Goal: Task Accomplishment & Management: Use online tool/utility

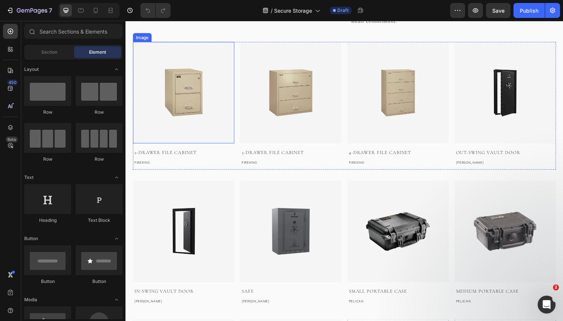
scroll to position [152, 0]
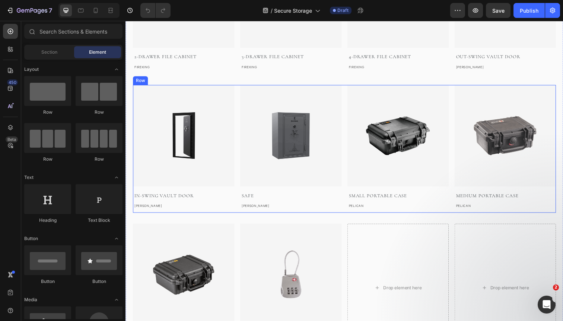
click at [238, 139] on div "Image In-Swing Vault Door Text block BROWNING Text block Image Safe Text block …" at bounding box center [349, 151] width 432 height 130
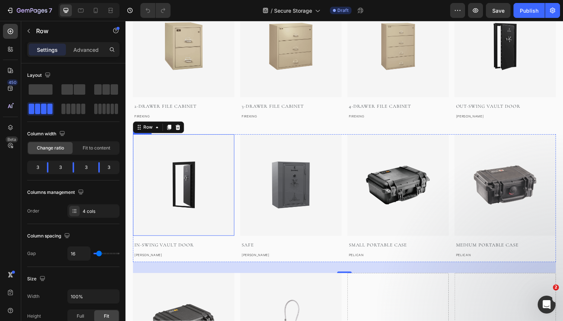
scroll to position [45, 0]
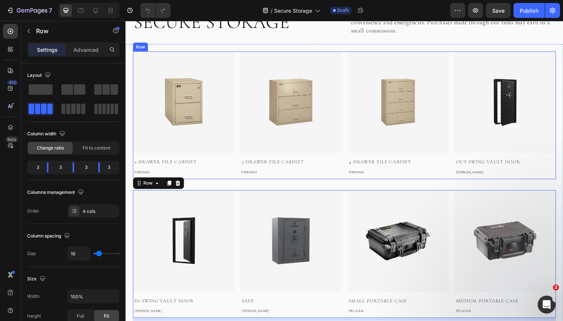
click at [238, 97] on div "Image 2-Drawer File Cabinet Text block FIREKING Text block Image 3-Drawer File …" at bounding box center [349, 117] width 432 height 130
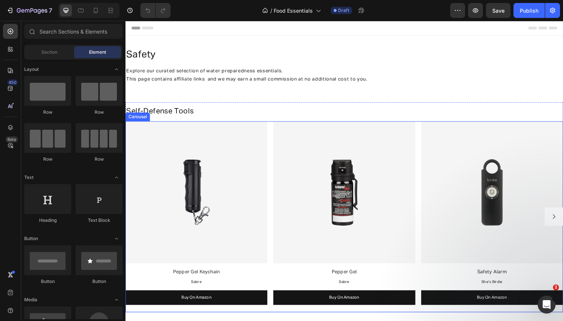
click at [273, 152] on div "Image Pepper Gel Keychain Text Block Sabre Text Block Buy On Amazon Button Imag…" at bounding box center [348, 220] width 447 height 195
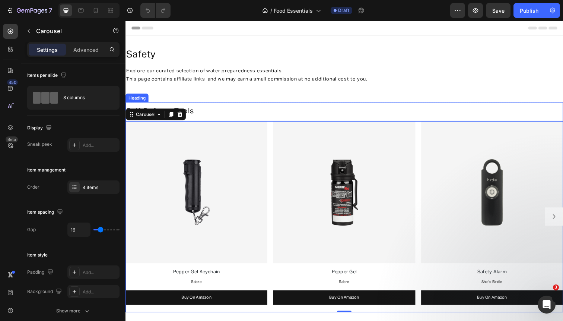
click at [206, 116] on h2 "Self-Defense Tools" at bounding box center [348, 113] width 447 height 11
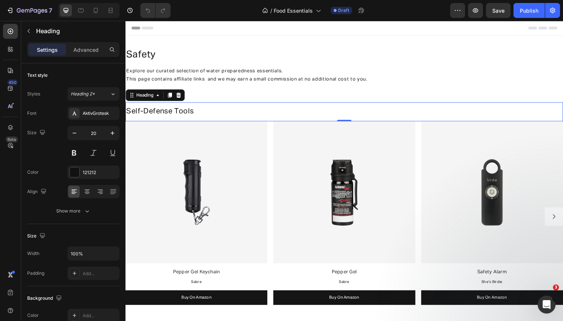
click at [206, 116] on h2 "Self-Defense Tools" at bounding box center [348, 113] width 447 height 11
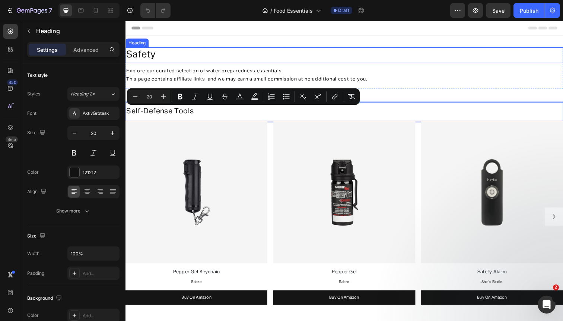
click at [143, 61] on h2 "safety" at bounding box center [348, 56] width 447 height 16
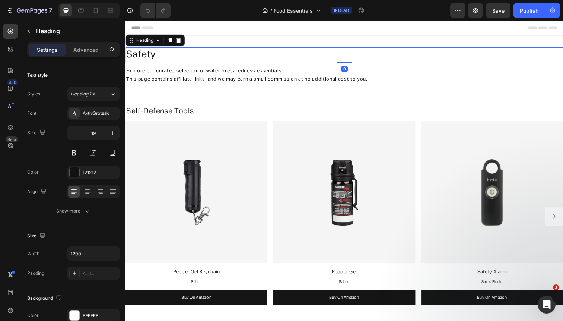
click at [143, 61] on h2 "safety" at bounding box center [348, 56] width 447 height 16
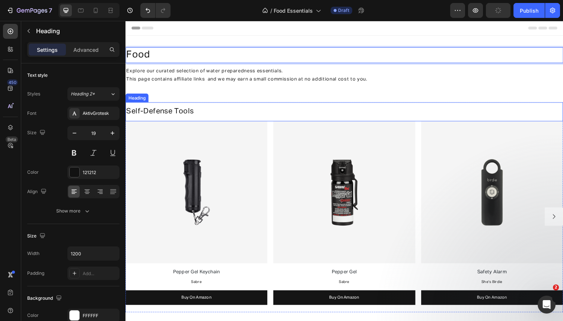
click at [147, 113] on span "Self-Defense Tools" at bounding box center [160, 112] width 69 height 7
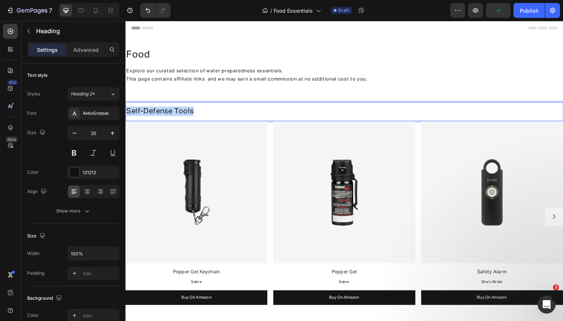
click at [147, 113] on span "Self-Defense Tools" at bounding box center [160, 112] width 69 height 7
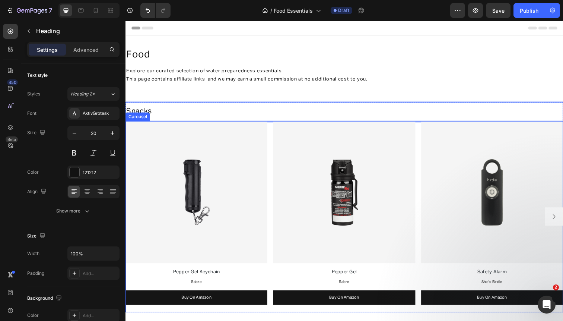
click at [274, 131] on div "Image Pepper Gel Keychain Text Block Sabre Text Block Buy On Amazon Button Imag…" at bounding box center [348, 220] width 447 height 195
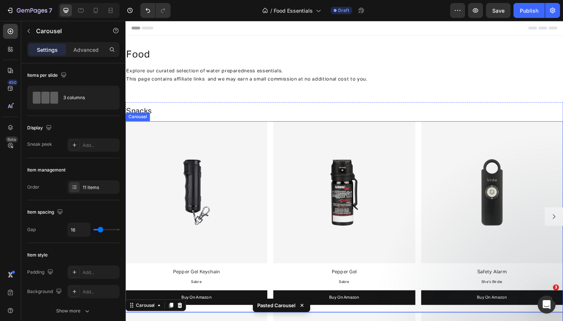
click at [273, 138] on div "Image Pepper Gel Keychain Text Block Sabre Text Block Buy On Amazon Button Imag…" at bounding box center [348, 220] width 447 height 195
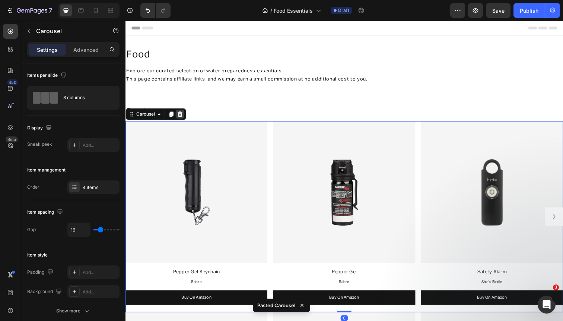
click at [179, 117] on icon at bounding box center [181, 116] width 5 height 5
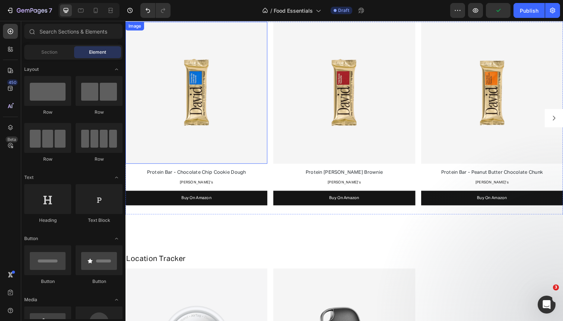
scroll to position [114, 0]
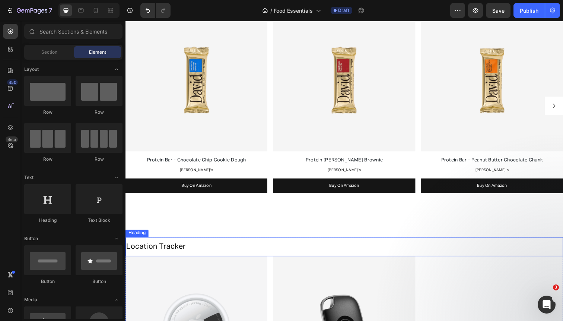
click at [176, 251] on span "Location Tracker" at bounding box center [156, 250] width 61 height 7
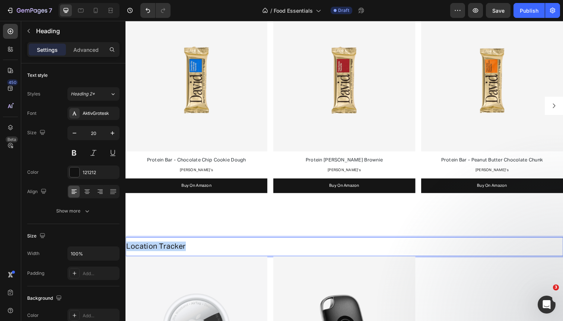
click at [176, 251] on span "Location Tracker" at bounding box center [156, 250] width 61 height 7
click at [162, 248] on span "Meal Replacement Shakes" at bounding box center [173, 250] width 94 height 7
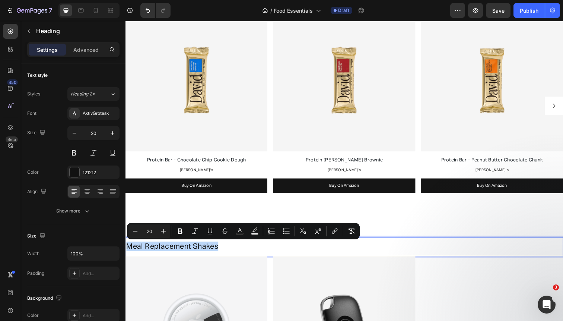
copy span "Meal Replacement Shakes"
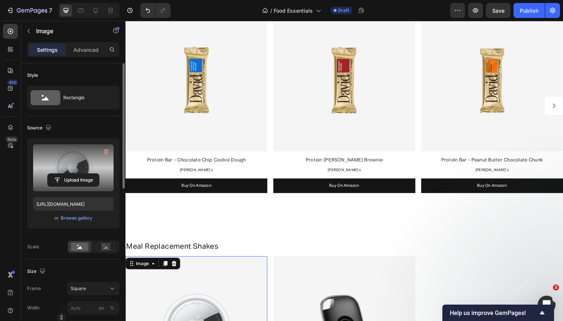
click at [90, 187] on label at bounding box center [73, 167] width 80 height 47
click at [90, 186] on input "file" at bounding box center [73, 179] width 51 height 13
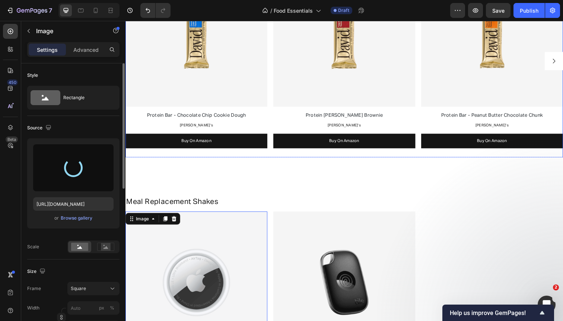
type input "https://cdn.shopify.com/s/files/1/0568/4477/9629/files/gempages_492971291091928…"
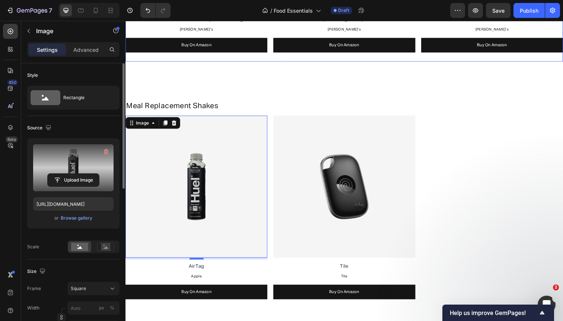
scroll to position [263, 0]
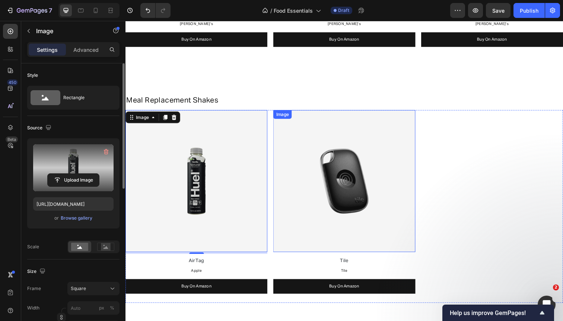
click at [288, 165] on img at bounding box center [348, 184] width 145 height 145
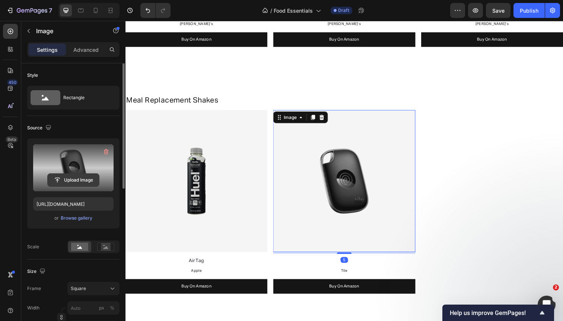
click at [82, 178] on input "file" at bounding box center [73, 179] width 51 height 13
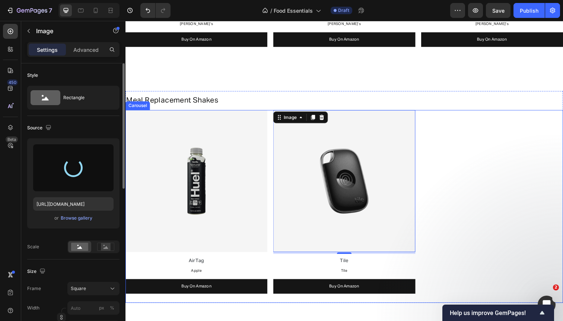
click at [274, 177] on div "Image AirTag Text Block Apple Text Block Buy On Amazon Button Image 5 Tile Text…" at bounding box center [348, 210] width 447 height 197
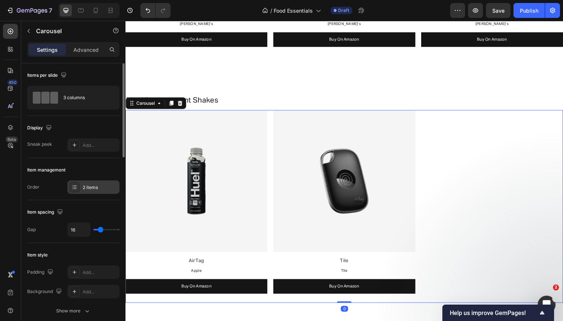
click at [86, 189] on div "2 items" at bounding box center [100, 187] width 35 height 7
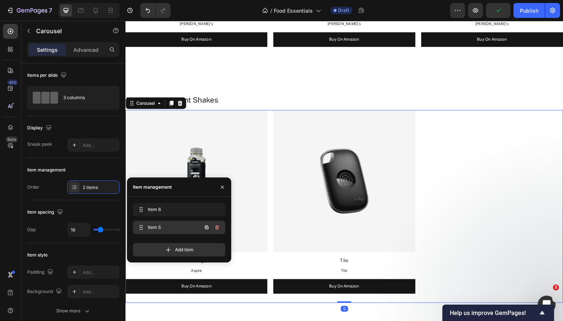
click at [206, 229] on icon "button" at bounding box center [207, 227] width 4 height 4
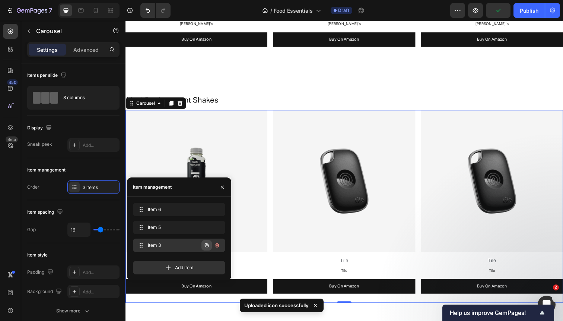
click at [207, 245] on icon "button" at bounding box center [206, 245] width 1 height 1
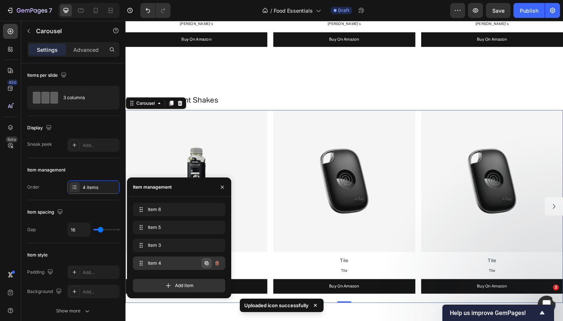
click at [206, 263] on icon "button" at bounding box center [207, 263] width 6 height 6
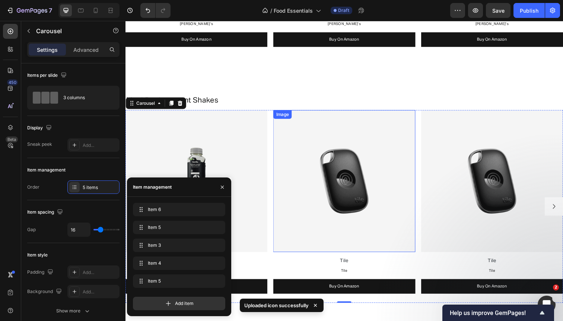
click at [358, 198] on img at bounding box center [348, 184] width 145 height 145
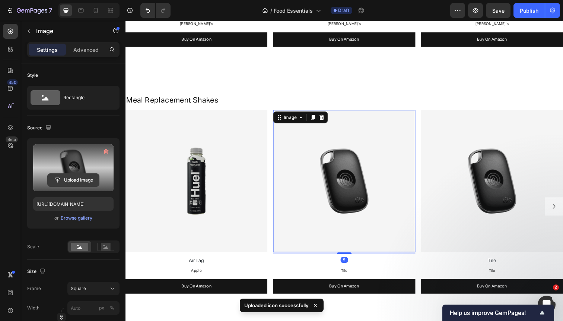
click at [77, 179] on input "file" at bounding box center [73, 179] width 51 height 13
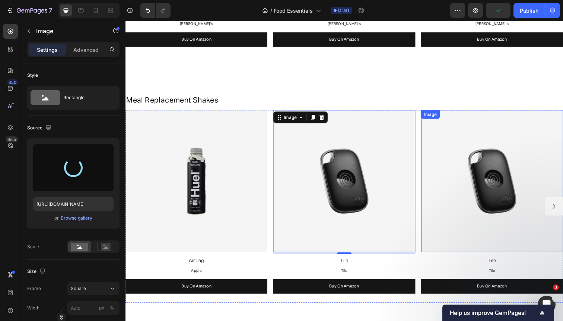
type input "https://cdn.shopify.com/s/files/1/0568/4477/9629/files/gempages_492971291091928…"
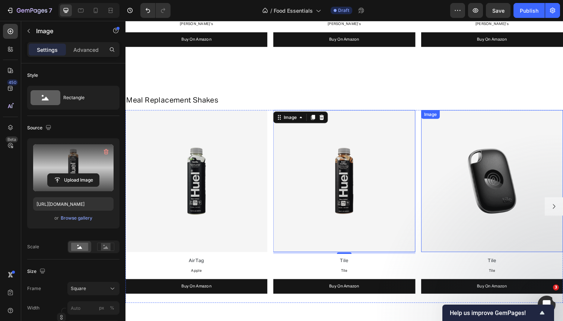
click at [452, 137] on img at bounding box center [499, 184] width 145 height 145
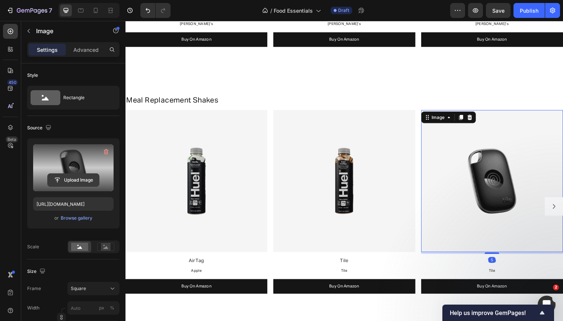
click at [81, 181] on input "file" at bounding box center [73, 179] width 51 height 13
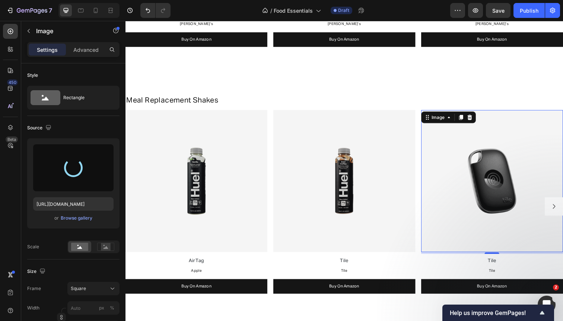
type input "https://cdn.shopify.com/s/files/1/0568/4477/9629/files/gempages_492971291091928…"
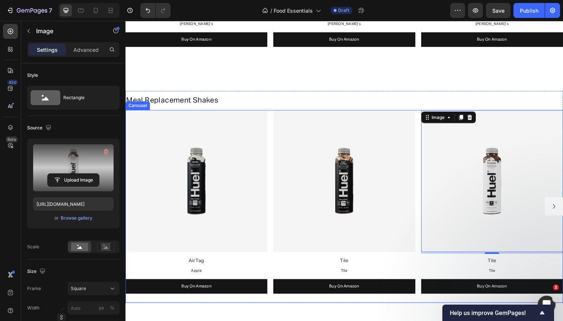
click at [563, 208] on icon "Carousel Next Arrow" at bounding box center [563, 210] width 3 height 4
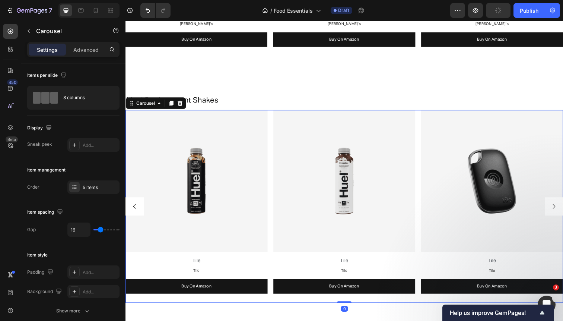
click at [563, 211] on icon "Carousel Next Arrow" at bounding box center [563, 210] width 7 height 7
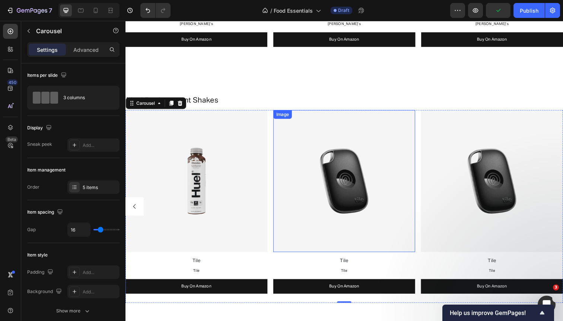
click at [411, 205] on img at bounding box center [348, 184] width 145 height 145
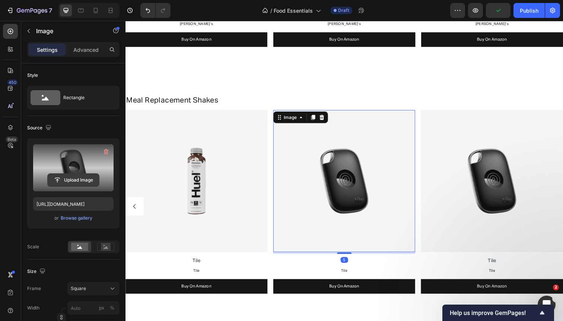
click at [83, 179] on input "file" at bounding box center [73, 179] width 51 height 13
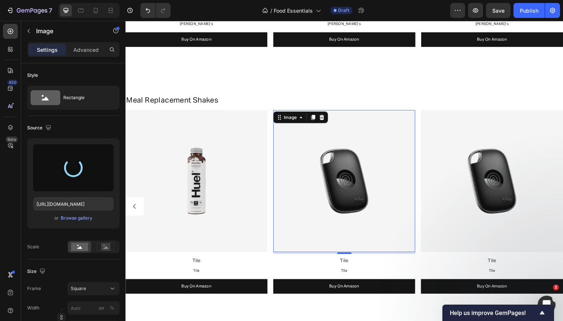
type input "https://cdn.shopify.com/s/files/1/0568/4477/9629/files/gempages_492971291091928…"
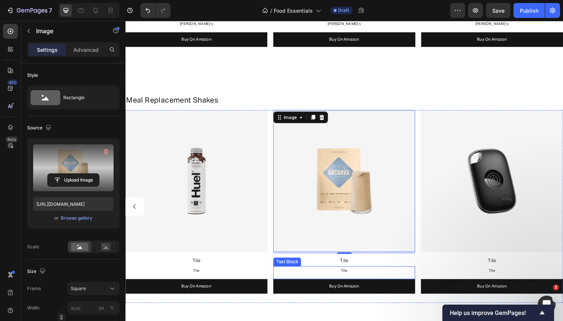
click at [351, 274] on span "Tile" at bounding box center [348, 276] width 7 height 4
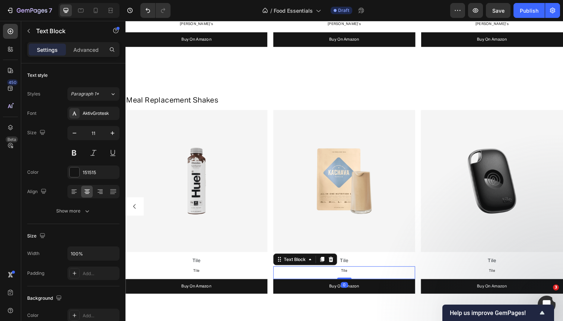
click at [351, 274] on span "Tile" at bounding box center [348, 276] width 7 height 4
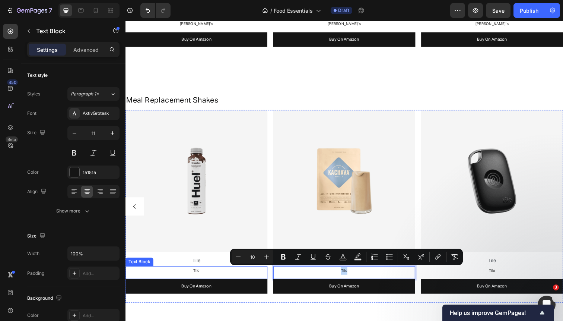
click at [197, 274] on span "Tile" at bounding box center [198, 276] width 7 height 4
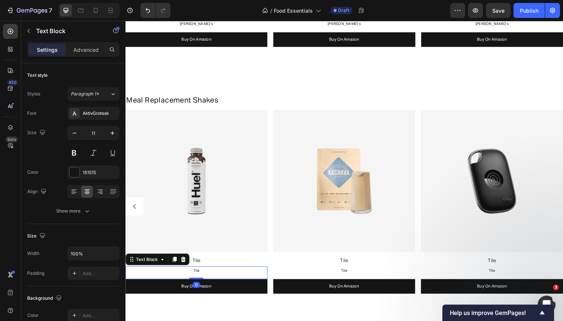
click at [197, 274] on span "Tile" at bounding box center [198, 276] width 7 height 4
click at [195, 276] on span "HUEL" at bounding box center [197, 276] width 31 height 4
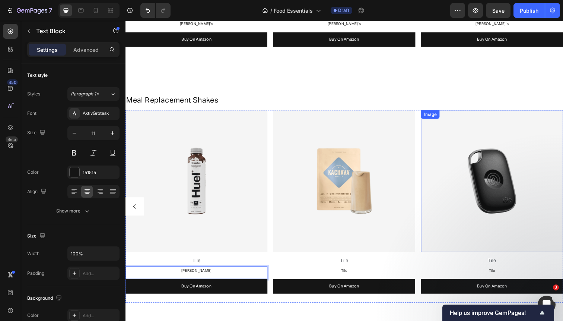
click at [449, 165] on img at bounding box center [499, 184] width 145 height 145
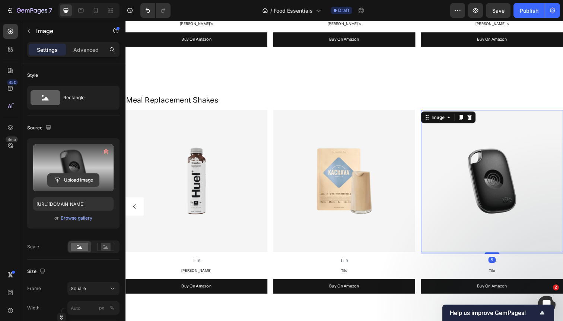
click at [80, 179] on input "file" at bounding box center [73, 179] width 51 height 13
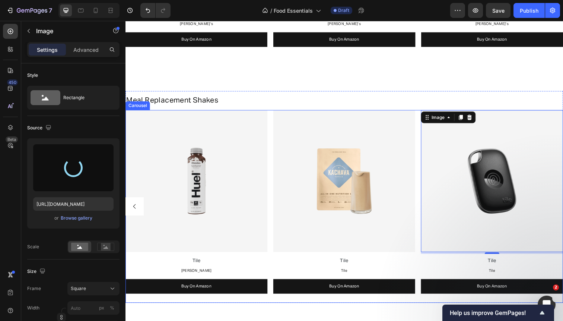
click at [132, 208] on icon "Carousel Back Arrow" at bounding box center [134, 210] width 7 height 7
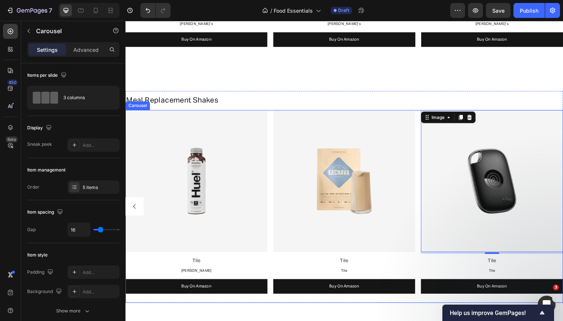
click at [132, 208] on icon "Carousel Back Arrow" at bounding box center [134, 210] width 7 height 7
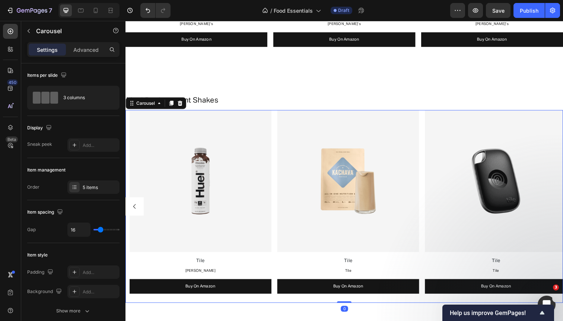
click at [132, 208] on icon "Carousel Back Arrow" at bounding box center [134, 210] width 7 height 7
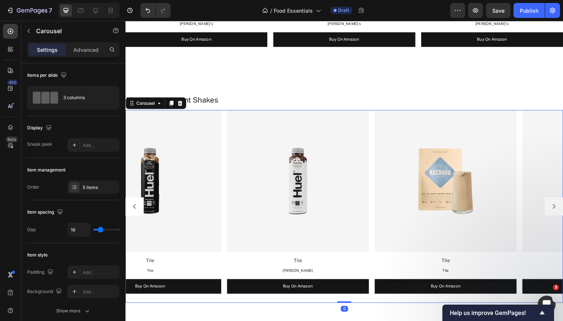
click at [132, 208] on icon "Carousel Back Arrow" at bounding box center [134, 210] width 7 height 7
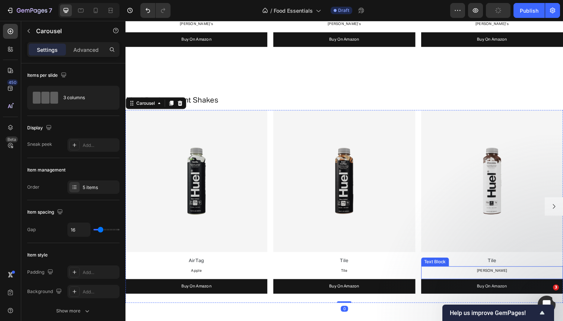
click at [496, 275] on span "[PERSON_NAME]" at bounding box center [499, 276] width 31 height 4
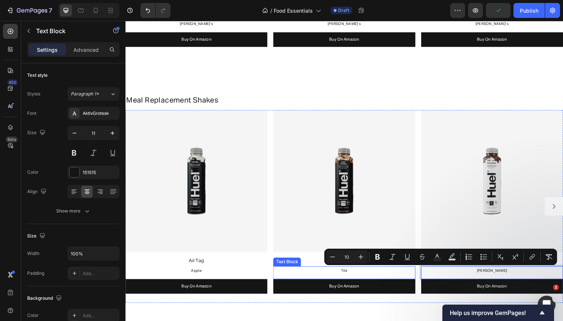
click at [350, 274] on span "Tile" at bounding box center [348, 276] width 7 height 4
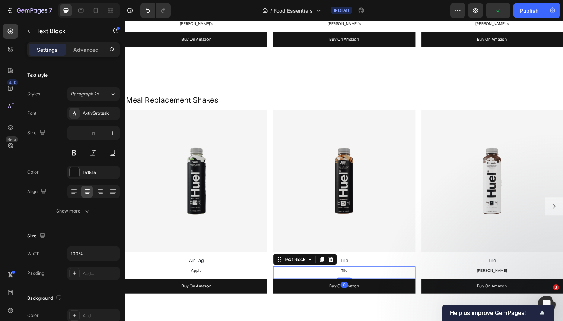
click at [350, 274] on span "Tile" at bounding box center [348, 276] width 7 height 4
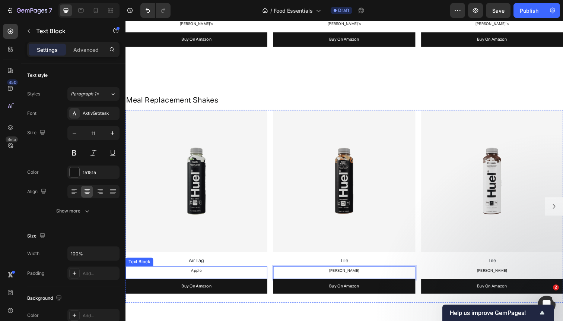
click at [197, 276] on span "Apple" at bounding box center [197, 276] width 11 height 4
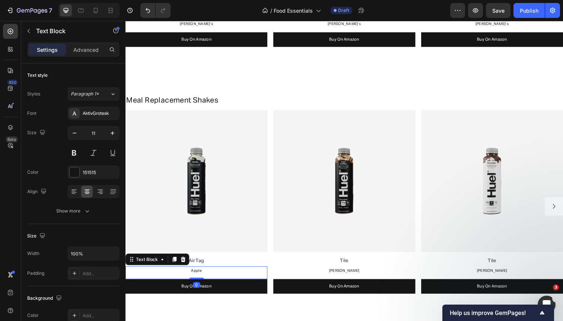
click at [197, 276] on span "Apple" at bounding box center [197, 276] width 11 height 4
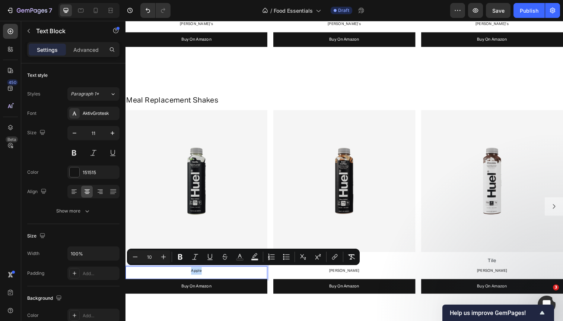
copy span "Apple"
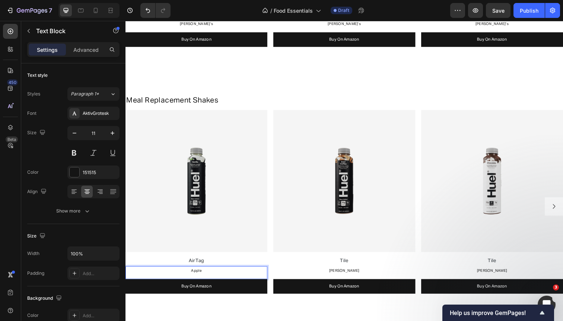
click at [194, 276] on span "Apple" at bounding box center [197, 276] width 11 height 4
click at [194, 262] on p "AirTag" at bounding box center [197, 265] width 143 height 10
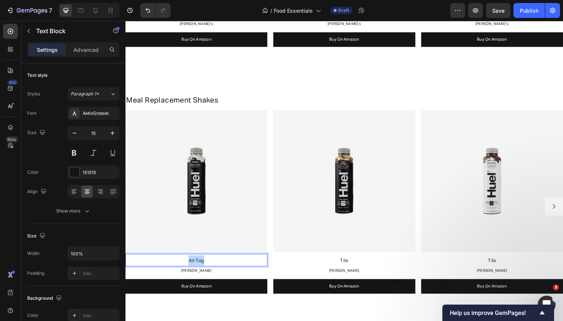
click at [194, 262] on p "AirTag" at bounding box center [197, 265] width 143 height 10
drag, startPoint x: 179, startPoint y: 265, endPoint x: 168, endPoint y: 265, distance: 10.8
click at [168, 265] on p "VaReplacement Drink" at bounding box center [197, 265] width 143 height 10
click at [223, 265] on p "Replacement Drink" at bounding box center [197, 265] width 143 height 10
click at [228, 264] on span "Replacement Drink - Vanilla" at bounding box center [198, 265] width 64 height 5
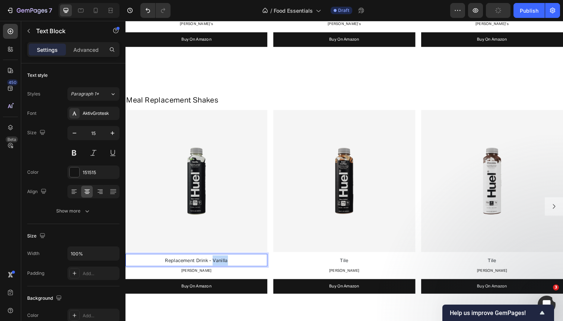
click at [228, 264] on span "Replacement Drink - Vanilla" at bounding box center [198, 265] width 64 height 5
copy span "Replacement Drink - Vanilla"
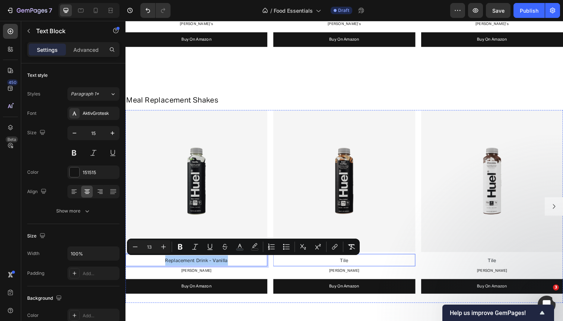
click at [345, 264] on span "Tile" at bounding box center [349, 265] width 9 height 5
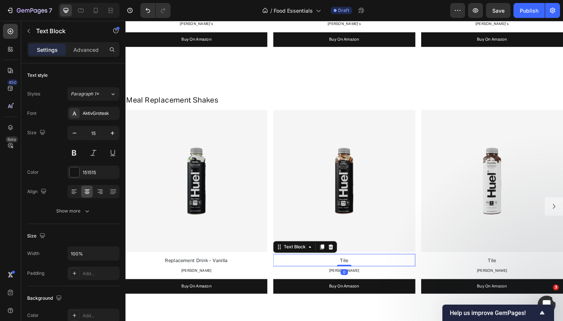
click at [345, 264] on span "Tile" at bounding box center [349, 265] width 9 height 5
click at [373, 264] on span "Replacement Drink - Vanilla" at bounding box center [349, 265] width 64 height 5
click at [376, 264] on span "Replacement Drink - Ice Coffee" at bounding box center [349, 265] width 72 height 5
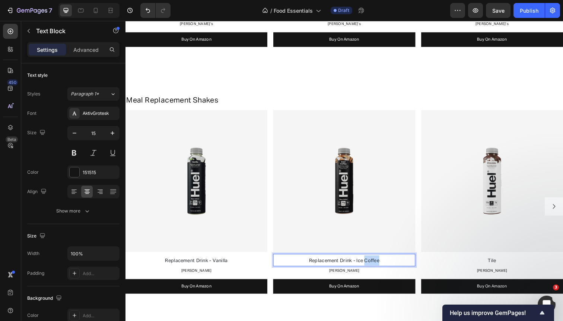
click at [376, 264] on span "Replacement Drink - Ice Coffee" at bounding box center [349, 265] width 72 height 5
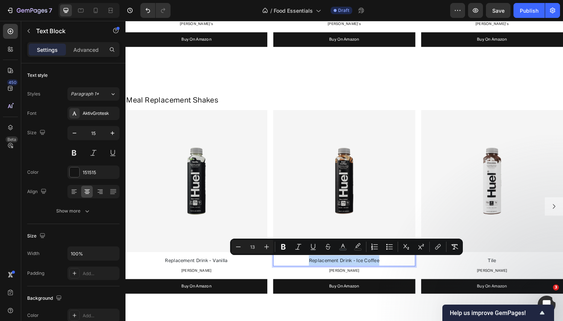
copy span "Replacement Drink - Ice Coffee"
click at [490, 263] on p "Tile" at bounding box center [499, 265] width 143 height 10
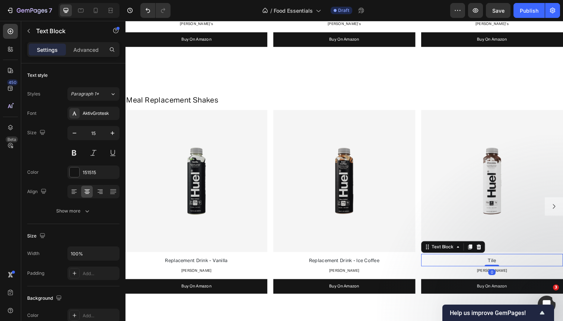
click at [490, 263] on p "Tile" at bounding box center [499, 265] width 143 height 10
click at [520, 265] on span "Replacement Drink - Ice Coffee" at bounding box center [500, 265] width 72 height 5
drag, startPoint x: 511, startPoint y: 265, endPoint x: 570, endPoint y: 265, distance: 58.4
click at [563, 265] on p "Replacement Drink - Ice Coffee" at bounding box center [499, 265] width 143 height 10
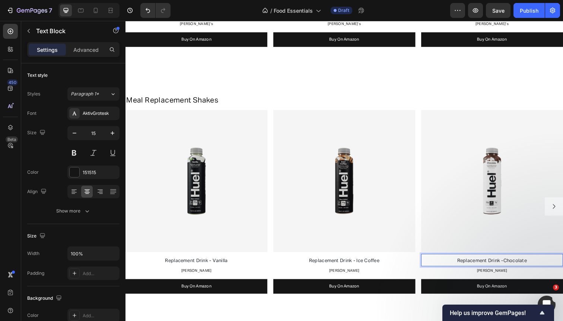
click at [509, 264] on span "Replacement Drink -Chocolate" at bounding box center [499, 265] width 71 height 5
click at [560, 205] on button "Carousel Next Arrow" at bounding box center [563, 210] width 19 height 19
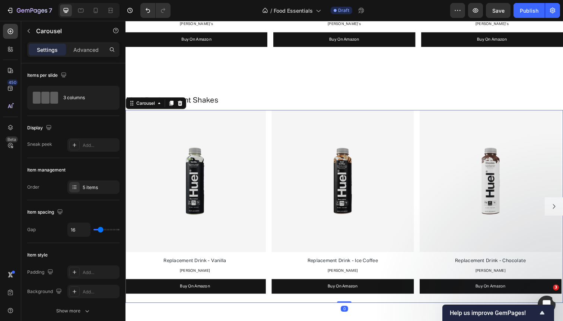
click at [560, 205] on button "Carousel Next Arrow" at bounding box center [563, 210] width 19 height 19
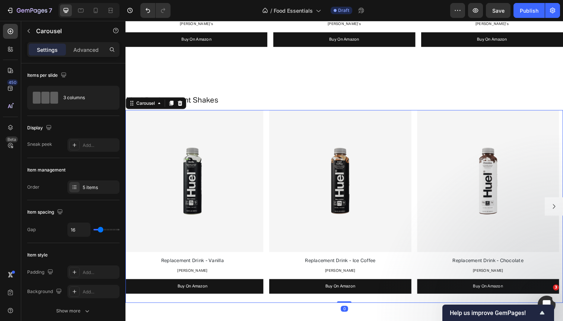
click at [560, 205] on button "Carousel Next Arrow" at bounding box center [563, 210] width 19 height 19
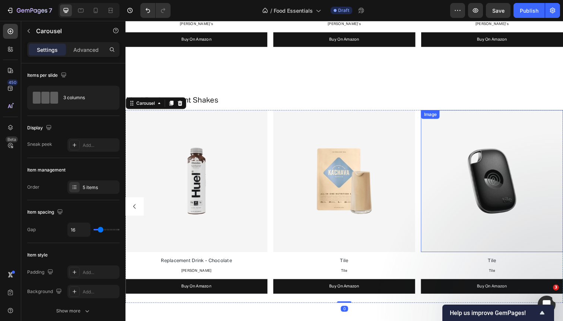
click at [443, 198] on img at bounding box center [499, 184] width 145 height 145
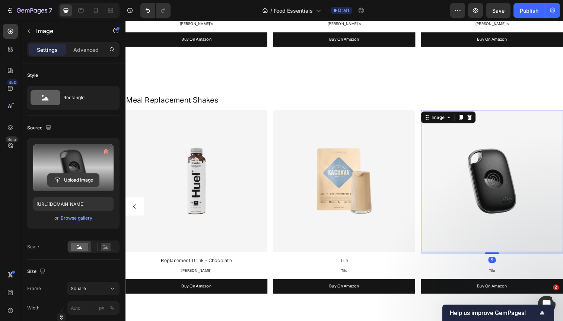
click at [71, 179] on input "file" at bounding box center [73, 179] width 51 height 13
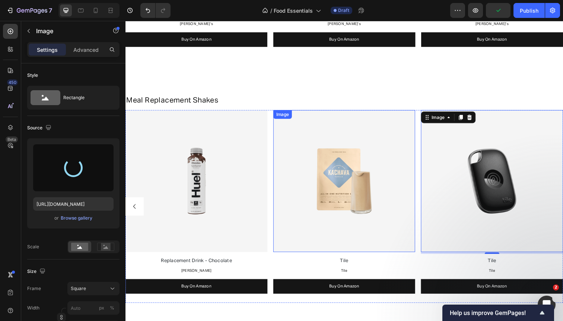
type input "https://cdn.shopify.com/s/files/1/0568/4477/9629/files/gempages_492971291091928…"
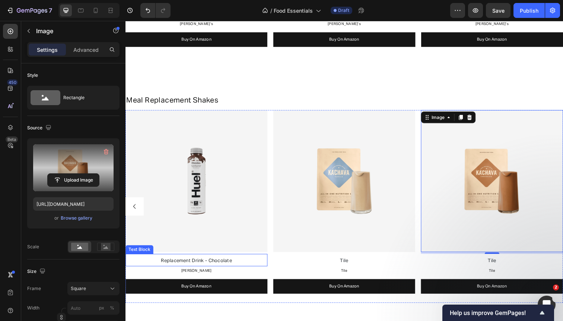
click at [210, 263] on span "Replacement Drink - Chocolate" at bounding box center [198, 265] width 73 height 5
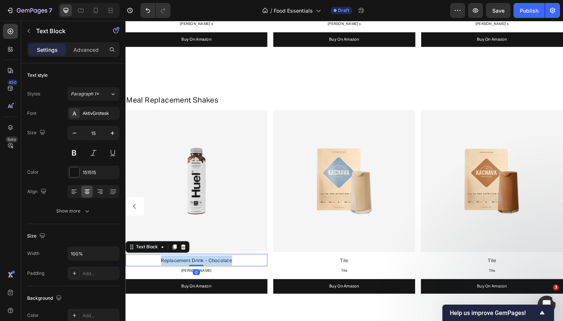
click at [210, 263] on span "Replacement Drink - Chocolate" at bounding box center [198, 265] width 73 height 5
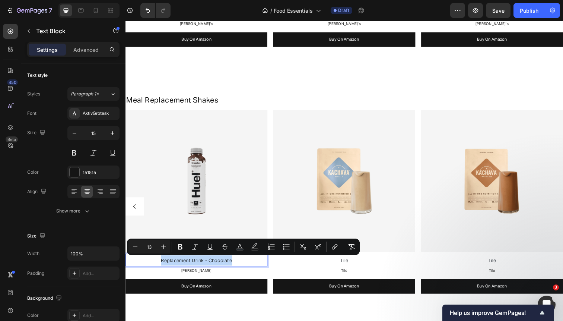
copy span "Replacement Drink - Chocolate"
click at [167, 263] on span "Replacement Drink - Chocolate" at bounding box center [198, 265] width 73 height 5
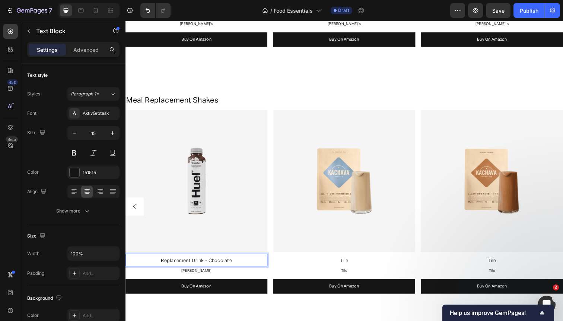
click at [160, 264] on p "Replacement Drink - Chocolate" at bounding box center [197, 265] width 143 height 10
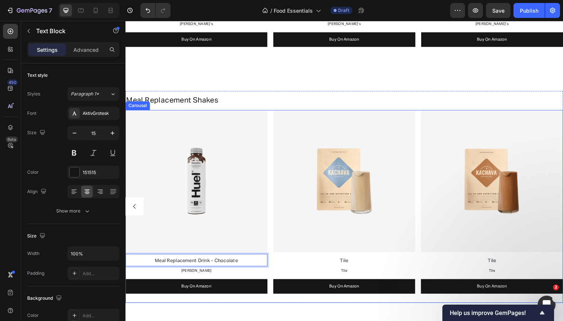
click at [137, 210] on icon "Carousel Back Arrow" at bounding box center [134, 210] width 7 height 7
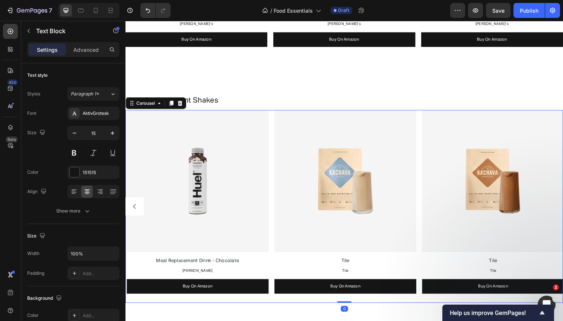
click at [137, 210] on icon "Carousel Back Arrow" at bounding box center [134, 210] width 7 height 7
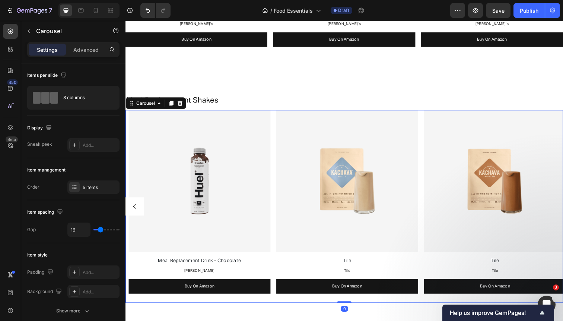
click at [137, 210] on icon "Carousel Back Arrow" at bounding box center [134, 210] width 7 height 7
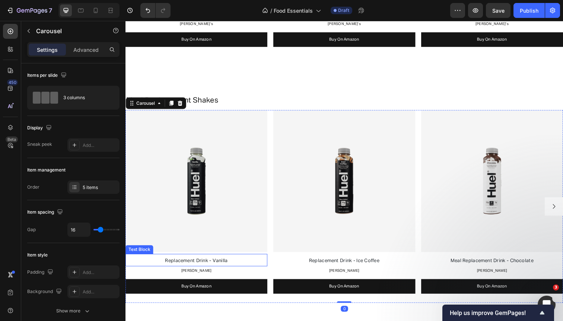
click at [169, 263] on span "Replacement Drink - Vanilla" at bounding box center [198, 265] width 64 height 5
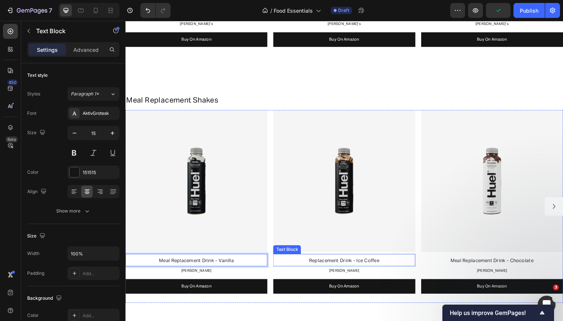
click at [307, 267] on p "Replacement Drink - Ice Coffee" at bounding box center [348, 265] width 143 height 10
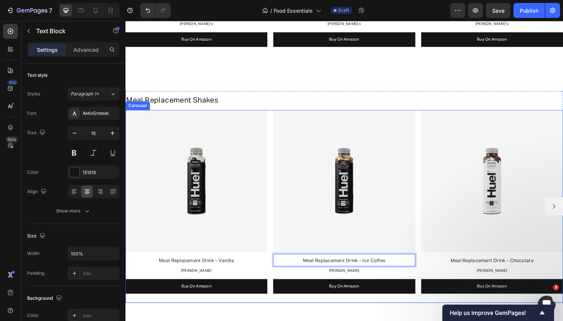
click at [563, 202] on button "Carousel Next Arrow" at bounding box center [563, 210] width 19 height 19
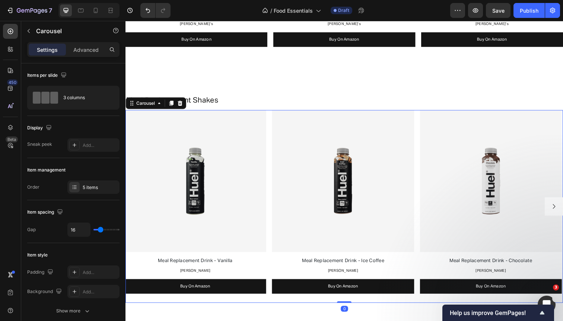
click at [563, 202] on button "Carousel Next Arrow" at bounding box center [563, 210] width 19 height 19
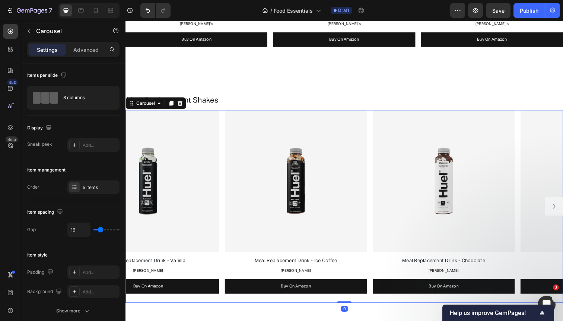
click at [563, 202] on button "Carousel Next Arrow" at bounding box center [563, 210] width 19 height 19
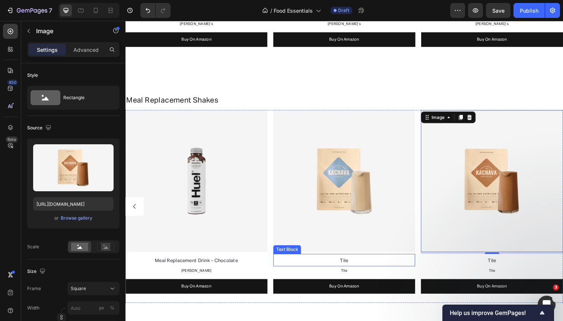
click at [356, 264] on p "Tile" at bounding box center [348, 265] width 143 height 10
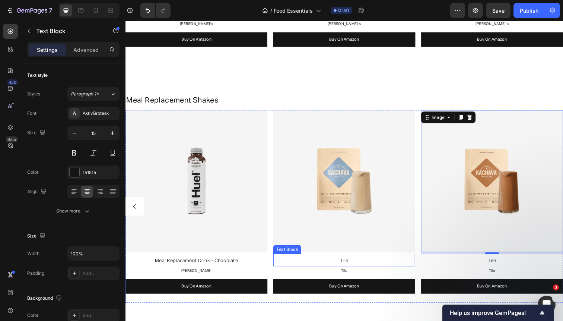
click at [356, 264] on p "Tile" at bounding box center [348, 265] width 143 height 10
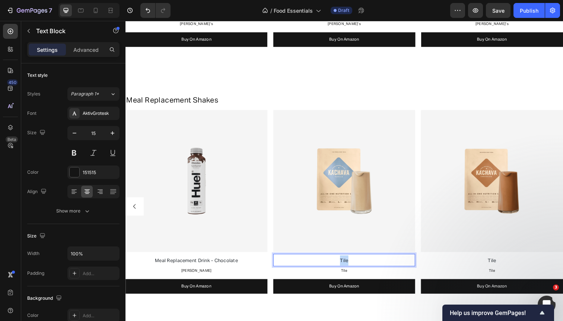
click at [356, 264] on p "Tile" at bounding box center [348, 265] width 143 height 10
click at [313, 265] on span "Replacement Drink - Chocolate" at bounding box center [349, 265] width 73 height 5
click at [357, 265] on span "Meal Replacement Drink - Chocolate" at bounding box center [348, 265] width 85 height 5
click at [385, 265] on span "Meal Replacement Powder - Chocolate" at bounding box center [348, 265] width 90 height 5
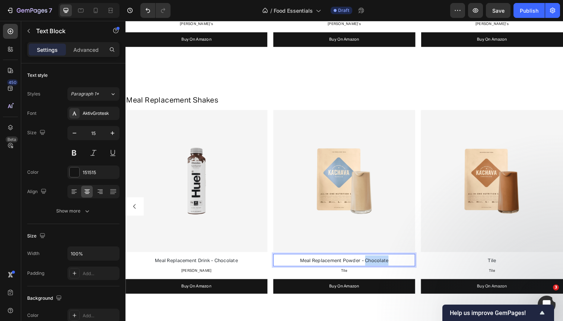
click at [385, 265] on span "Meal Replacement Powder - Chocolate" at bounding box center [348, 265] width 90 height 5
click at [377, 263] on span "Meal Replacement Powder - Vanilla" at bounding box center [349, 265] width 82 height 5
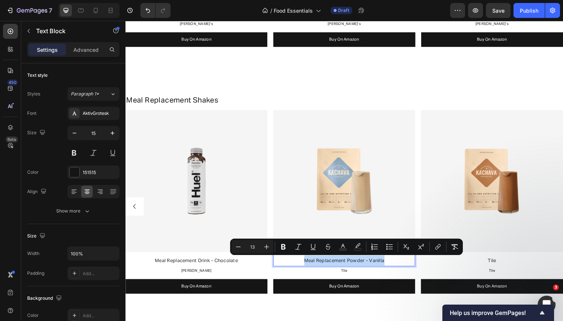
copy span "Meal Replacement Powder - Vanilla"
click at [503, 264] on span "Tile" at bounding box center [499, 265] width 9 height 5
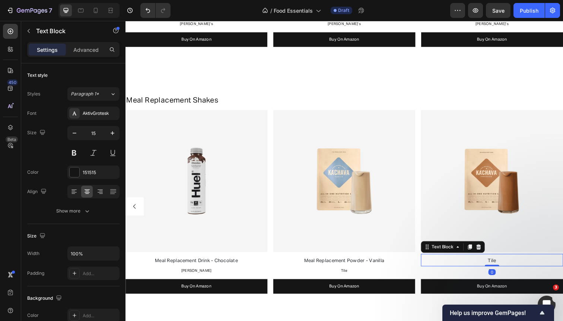
click at [503, 264] on span "Tile" at bounding box center [499, 265] width 9 height 5
click at [532, 264] on span "Meal Replacement Powder - Vanilla" at bounding box center [500, 265] width 82 height 5
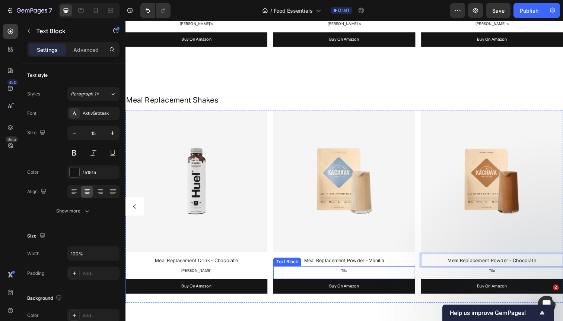
click at [350, 274] on span "Tile" at bounding box center [348, 276] width 7 height 4
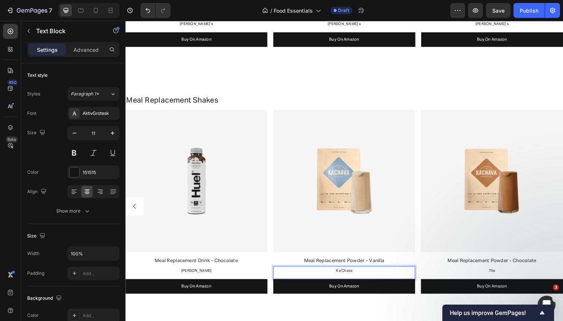
click at [350, 274] on span "Ka’Chava" at bounding box center [348, 276] width 17 height 4
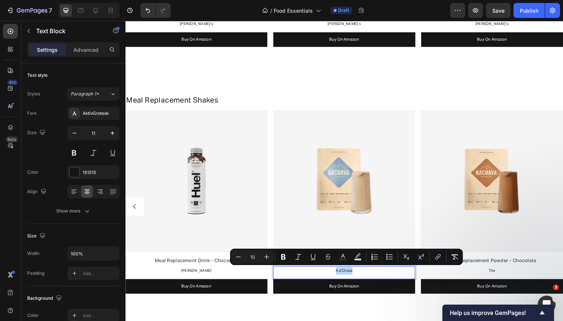
copy span "Ka’Chava"
click at [500, 275] on span "Tile" at bounding box center [500, 276] width 7 height 4
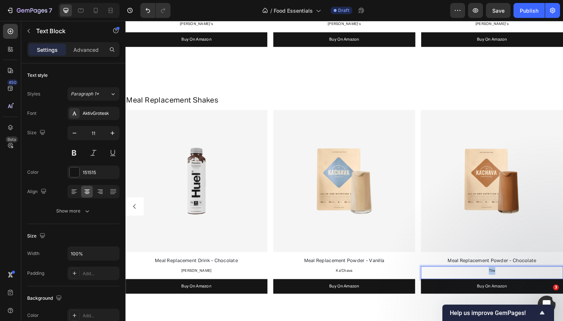
click at [500, 275] on span "Tile" at bounding box center [500, 276] width 7 height 4
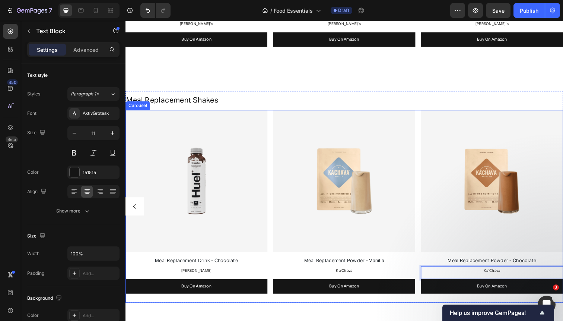
click at [137, 205] on button "Carousel Back Arrow" at bounding box center [134, 210] width 19 height 19
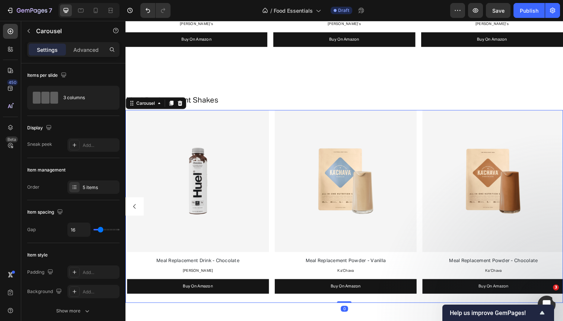
click at [137, 205] on button "Carousel Back Arrow" at bounding box center [134, 210] width 19 height 19
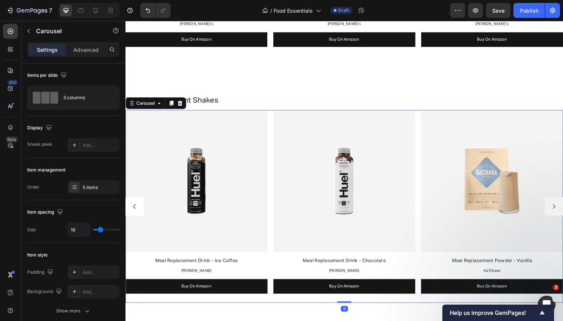
click at [137, 205] on button "Carousel Back Arrow" at bounding box center [134, 210] width 19 height 19
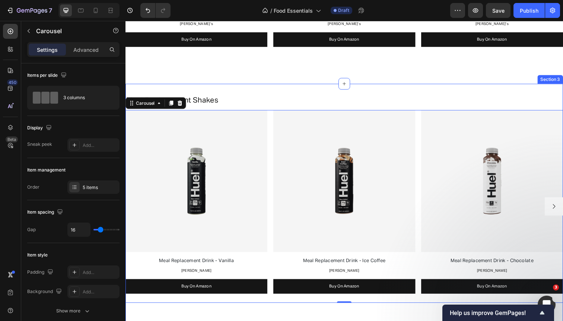
click at [274, 94] on div "⁠⁠⁠⁠⁠⁠⁠ Meal Replacement Shakes Heading" at bounding box center [348, 102] width 447 height 19
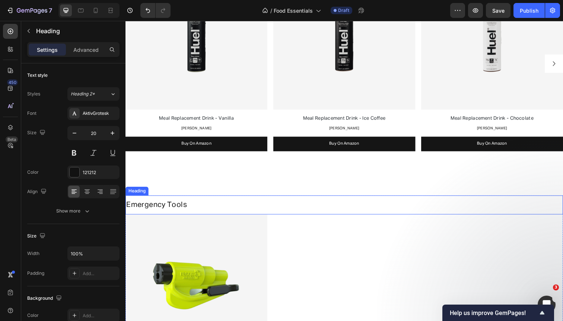
scroll to position [418, 0]
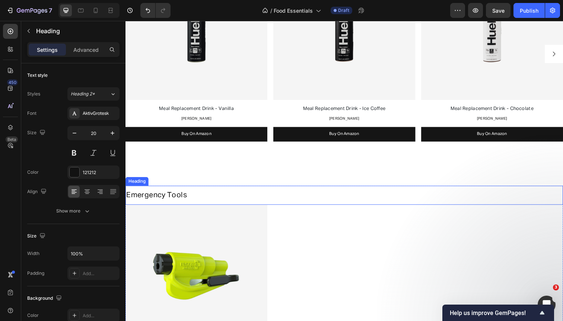
click at [177, 196] on span "Emergency Tools" at bounding box center [157, 198] width 62 height 7
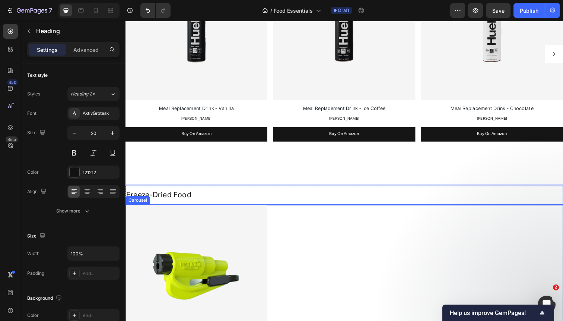
click at [275, 221] on div "Image Vehicle Emergency Tool (Glass Breaker & Seatbelt Cutter) Text Block Reque…" at bounding box center [348, 306] width 447 height 197
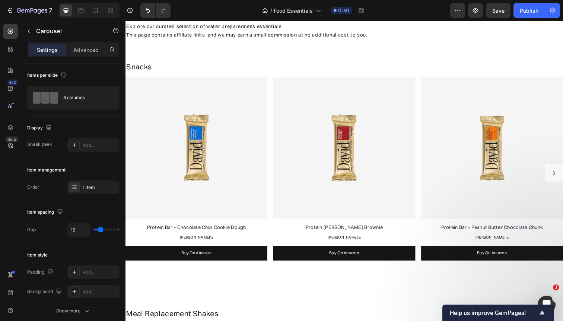
scroll to position [45, 0]
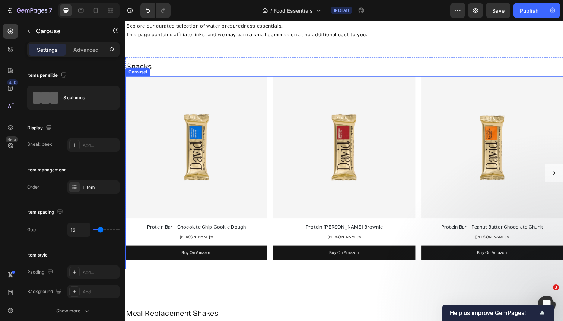
click at [561, 175] on icon "Carousel Next Arrow" at bounding box center [563, 176] width 7 height 7
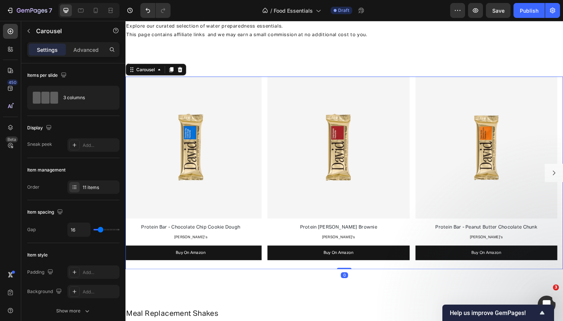
click at [561, 175] on icon "Carousel Next Arrow" at bounding box center [563, 176] width 7 height 7
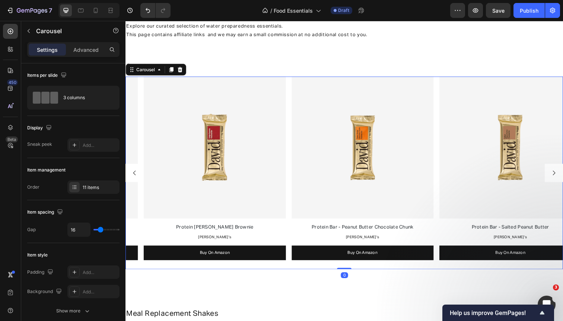
click at [561, 175] on icon "Carousel Next Arrow" at bounding box center [563, 176] width 7 height 7
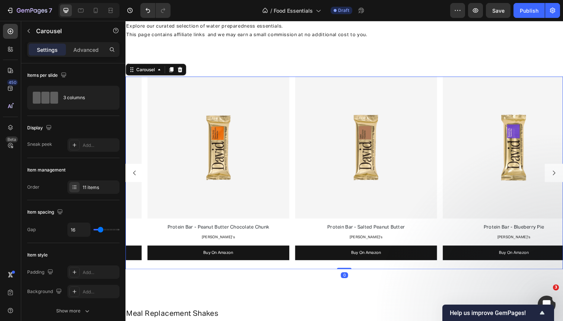
click at [561, 175] on icon "Carousel Next Arrow" at bounding box center [563, 176] width 7 height 7
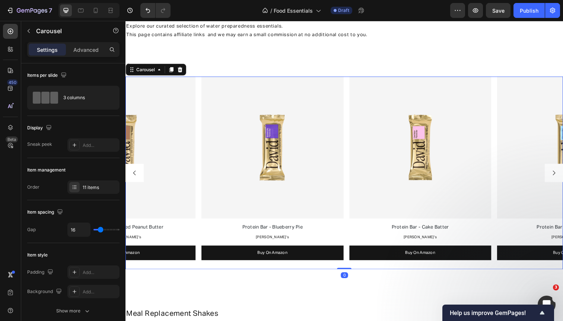
click at [561, 175] on icon "Carousel Next Arrow" at bounding box center [563, 176] width 7 height 7
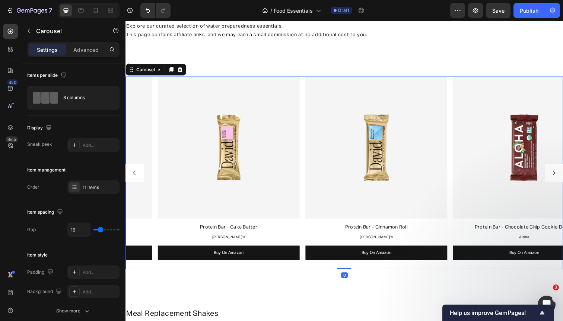
click at [561, 175] on icon "Carousel Next Arrow" at bounding box center [563, 176] width 7 height 7
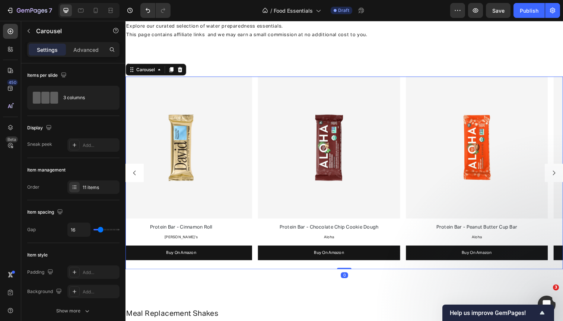
click at [561, 175] on icon "Carousel Next Arrow" at bounding box center [563, 176] width 7 height 7
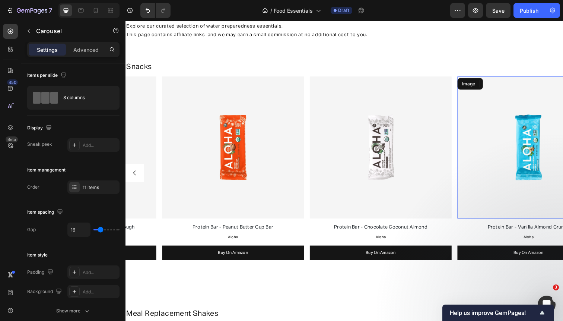
click at [561, 175] on img at bounding box center [537, 150] width 145 height 145
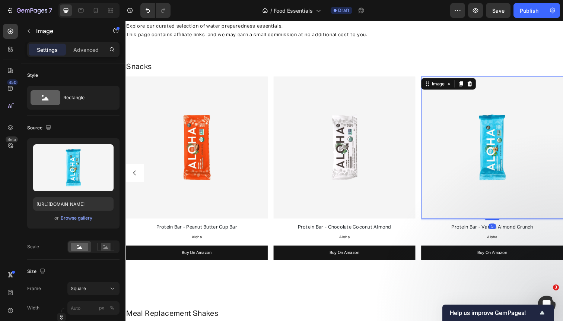
click at [561, 175] on img at bounding box center [499, 150] width 145 height 145
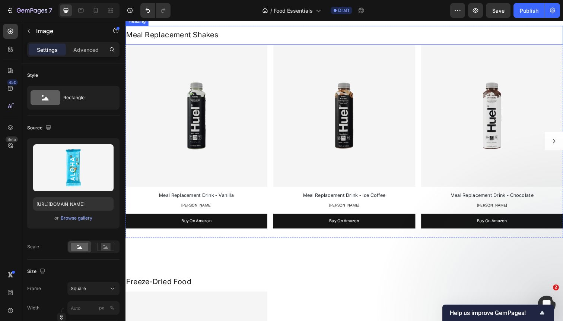
scroll to position [391, 0]
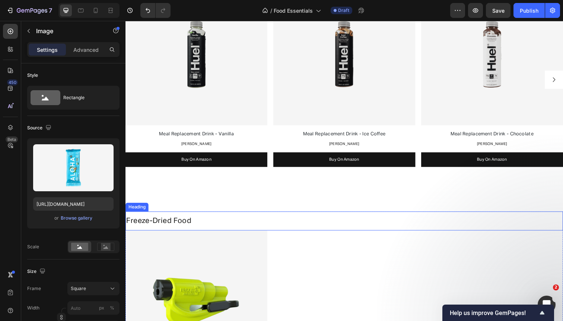
click at [192, 224] on span "Freeze-Dried Food" at bounding box center [159, 224] width 66 height 7
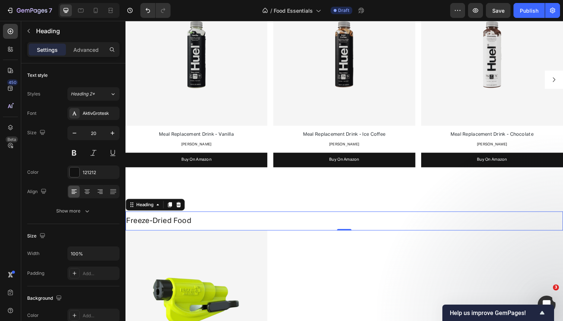
click at [197, 224] on h2 "Freeze-Dried Food" at bounding box center [348, 224] width 447 height 11
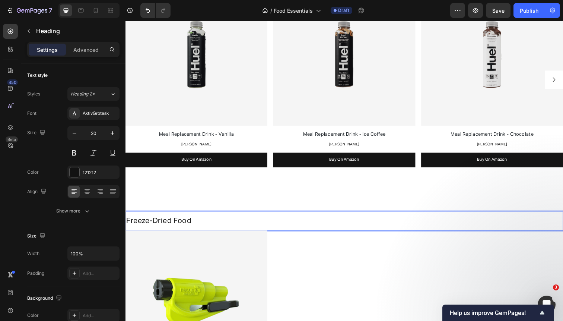
click at [134, 224] on span "Freeze-Dried Food" at bounding box center [159, 224] width 66 height 7
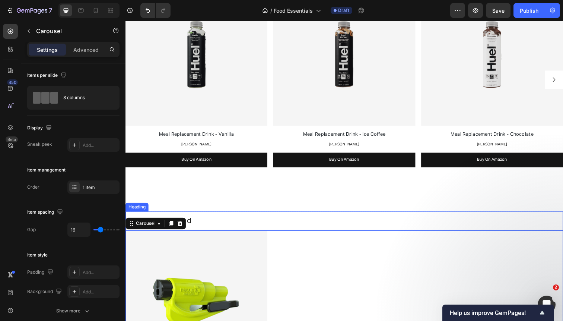
click at [192, 227] on span "Freeze-Dried Food" at bounding box center [159, 224] width 66 height 7
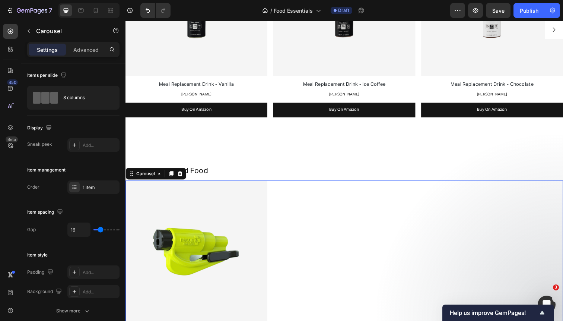
scroll to position [446, 0]
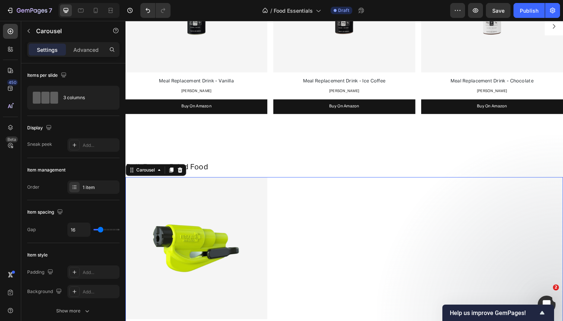
click at [273, 216] on div "Image Vehicle Emergency Tool (Glass Breaker & Seatbelt Cutter) Text Block Reque…" at bounding box center [348, 278] width 447 height 197
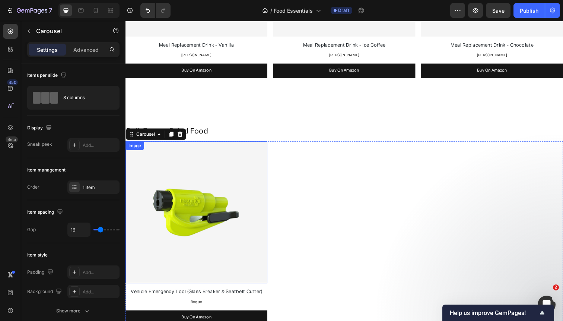
scroll to position [485, 0]
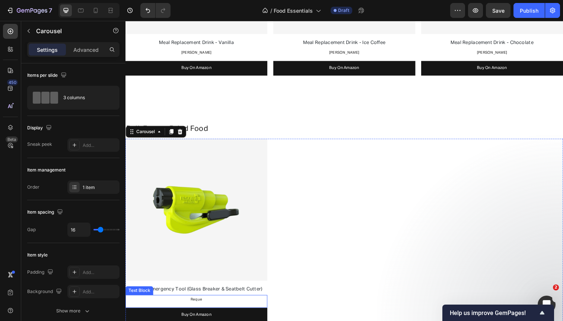
click at [197, 303] on span "Reque" at bounding box center [198, 305] width 12 height 4
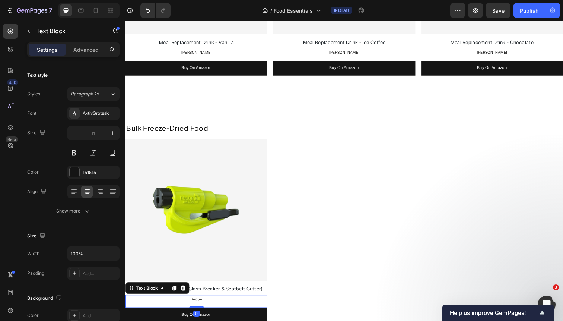
click at [197, 303] on span "Reque" at bounding box center [198, 305] width 12 height 4
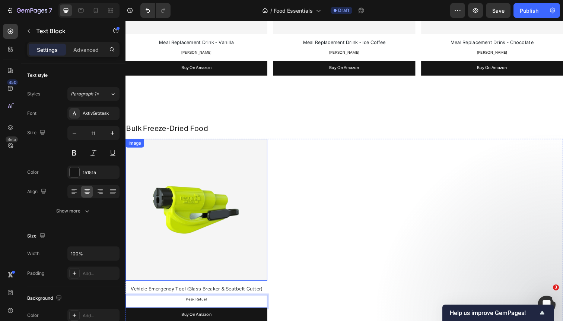
click at [261, 236] on img at bounding box center [197, 213] width 145 height 145
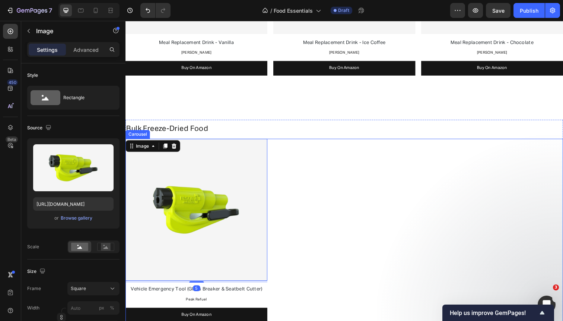
click at [275, 236] on div "Image 5 Vehicle Emergency Tool (Glass Breaker & Seatbelt Cutter) Text Block Pea…" at bounding box center [348, 239] width 447 height 197
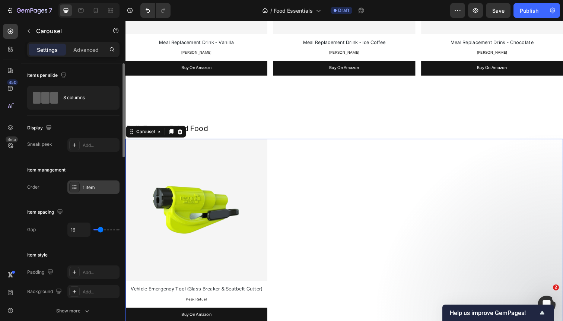
click at [99, 182] on div "1 item" at bounding box center [93, 186] width 52 height 13
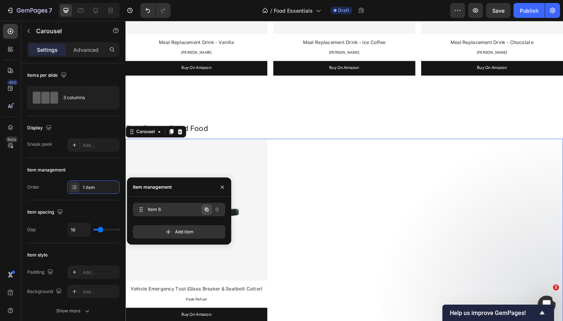
click at [204, 210] on icon "button" at bounding box center [207, 209] width 6 height 6
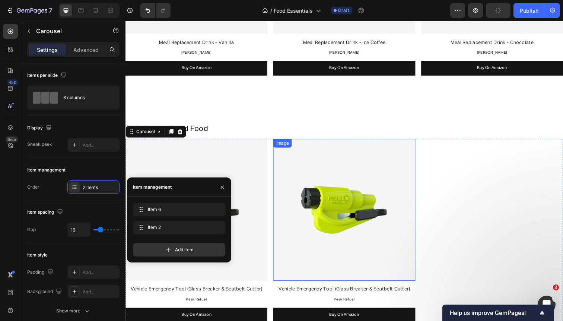
click at [343, 178] on img at bounding box center [348, 213] width 145 height 145
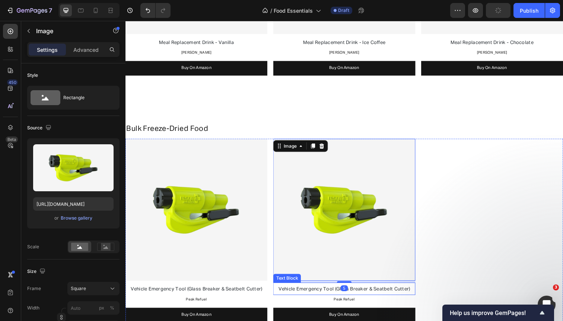
click at [312, 294] on span "Vehicle Emergency Tool (Glass Breaker & Seatbelt Cutter)" at bounding box center [348, 294] width 134 height 5
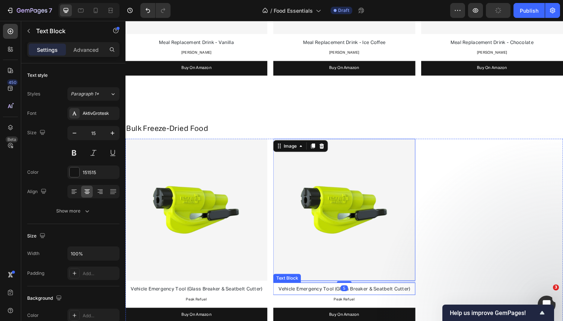
click at [312, 294] on span "Vehicle Emergency Tool (Glass Breaker & Seatbelt Cutter)" at bounding box center [348, 294] width 134 height 5
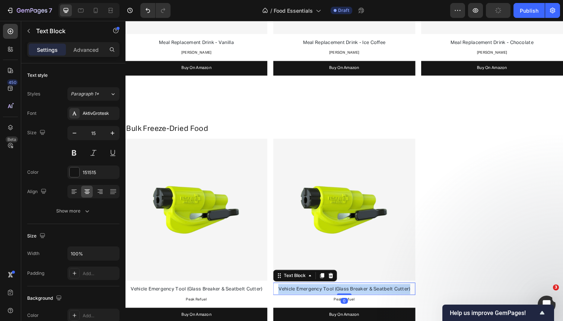
click at [312, 294] on span "Vehicle Emergency Tool (Glass Breaker & Seatbelt Cutter)" at bounding box center [348, 294] width 134 height 5
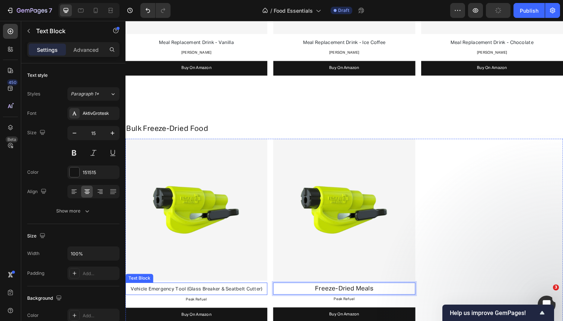
click at [251, 292] on span "Vehicle Emergency Tool (Glass Breaker & Seatbelt Cutter)" at bounding box center [198, 294] width 134 height 5
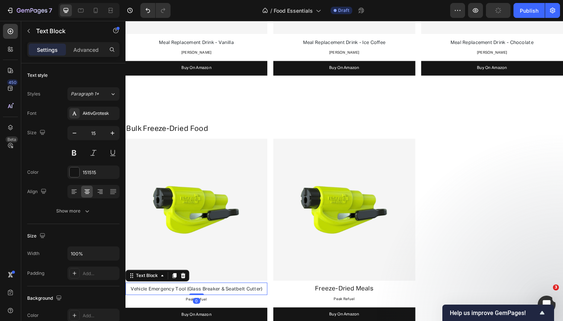
click at [251, 292] on span "Vehicle Emergency Tool (Glass Breaker & Seatbelt Cutter)" at bounding box center [198, 294] width 134 height 5
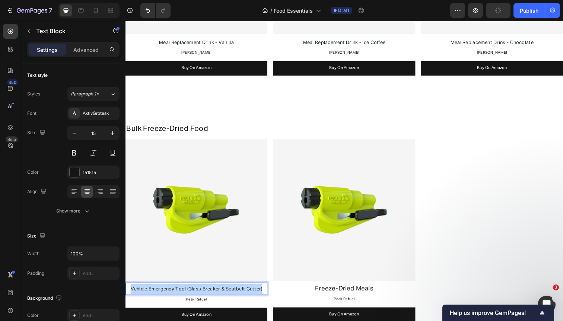
click at [251, 292] on span "Vehicle Emergency Tool (Glass Breaker & Seatbelt Cutter)" at bounding box center [198, 294] width 134 height 5
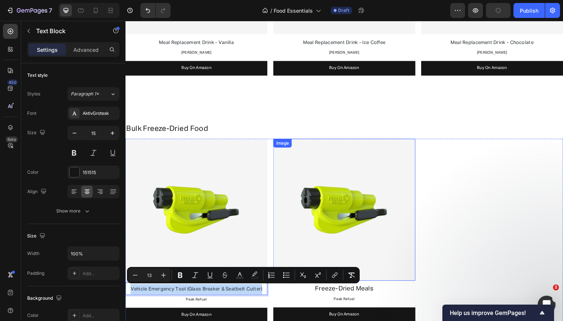
click at [350, 258] on img at bounding box center [348, 213] width 145 height 145
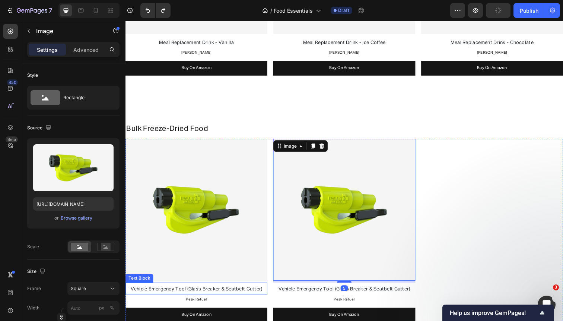
click at [242, 294] on span "Vehicle Emergency Tool (Glass Breaker & Seatbelt Cutter)" at bounding box center [198, 294] width 134 height 5
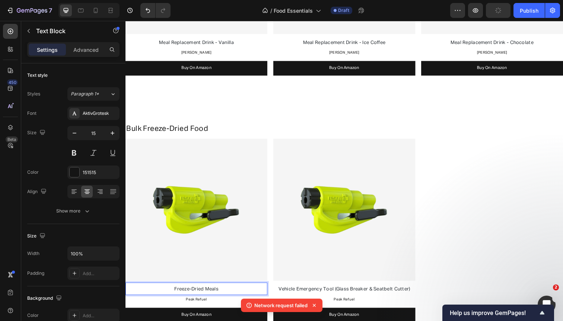
click at [203, 293] on span "Freeze-Dried Meals" at bounding box center [197, 294] width 45 height 5
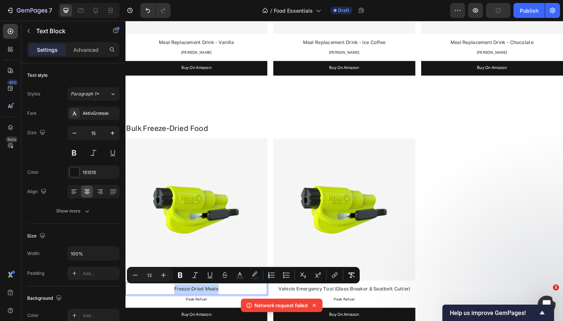
copy span "Freeze-Dried Meals"
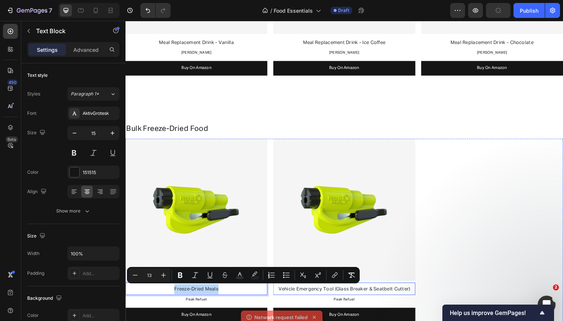
click at [339, 290] on p "Vehicle Emergency Tool (Glass Breaker & Seatbelt Cutter)" at bounding box center [348, 294] width 143 height 10
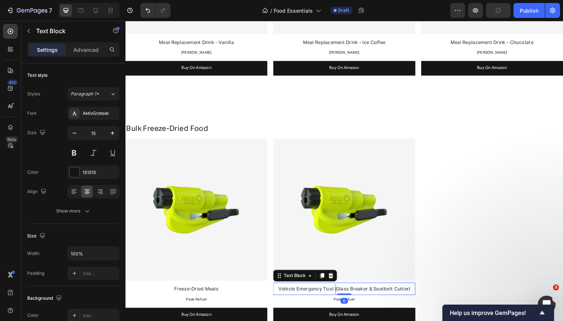
click at [339, 290] on p "Vehicle Emergency Tool (Glass Breaker & Seatbelt Cutter)" at bounding box center [348, 294] width 143 height 10
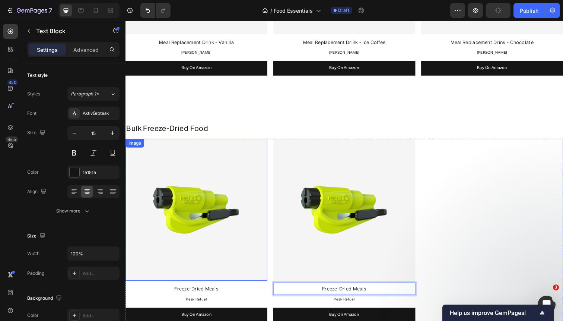
click at [208, 213] on img at bounding box center [197, 213] width 145 height 145
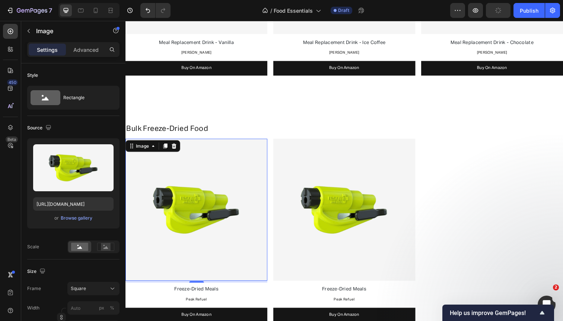
click at [203, 295] on span "Freeze-Dried Meals" at bounding box center [197, 294] width 45 height 5
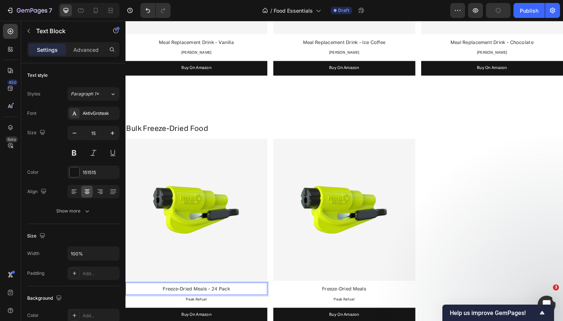
click at [233, 294] on p "Freeze-Dried Meals - 24 Pack" at bounding box center [197, 294] width 143 height 10
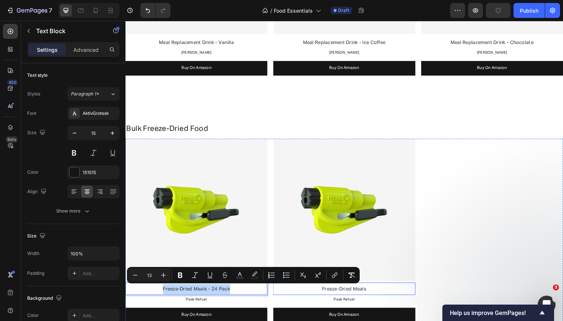
copy span "Freeze-Dried Meals - 24 Pack"
click at [342, 293] on span "Freeze-Dried Meals" at bounding box center [348, 294] width 45 height 5
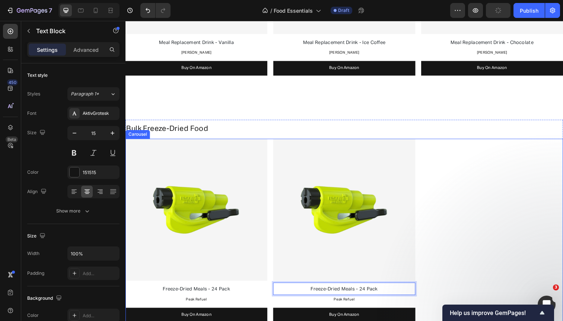
click at [273, 260] on div "Image Freeze-Dried Meals - 24 Pack Text Block Peak Refuel Text Block Buy On Ama…" at bounding box center [348, 239] width 447 height 197
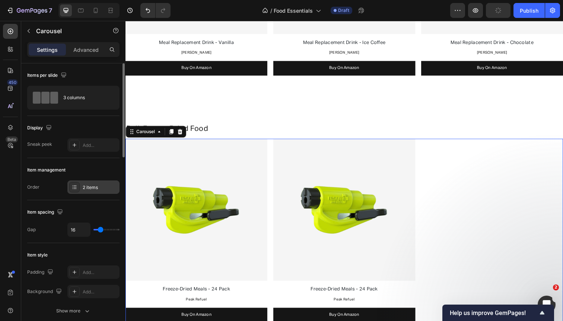
click at [101, 185] on div "2 items" at bounding box center [100, 187] width 35 height 7
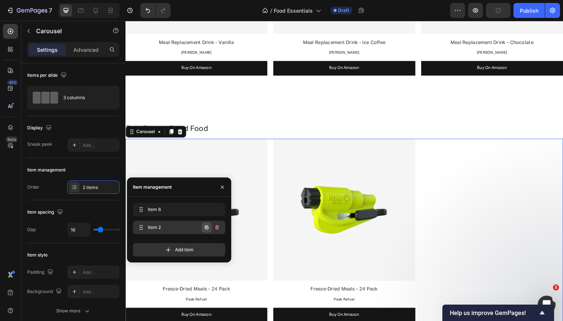
click at [205, 226] on icon "button" at bounding box center [207, 227] width 6 height 6
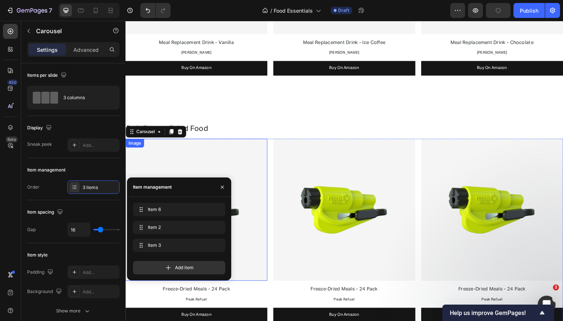
click at [239, 182] on img at bounding box center [197, 213] width 145 height 145
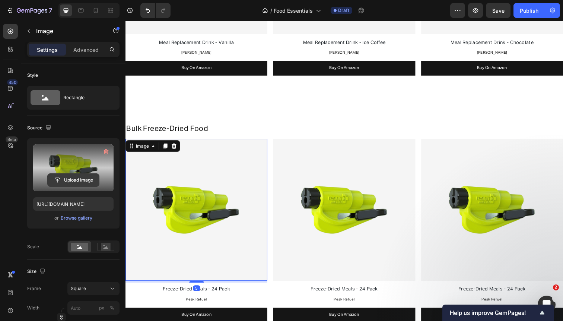
click at [80, 179] on input "file" at bounding box center [73, 179] width 51 height 13
click at [76, 181] on input "file" at bounding box center [73, 179] width 51 height 13
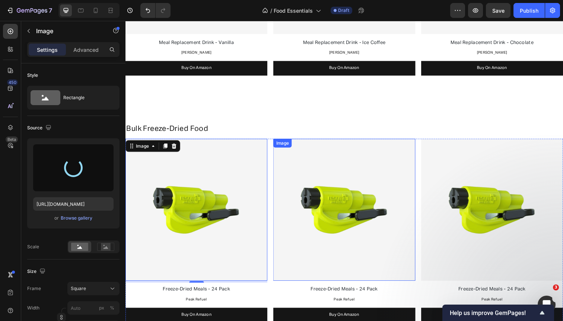
type input "https://cdn.shopify.com/s/files/1/0568/4477/9629/files/gempages_492971291091928…"
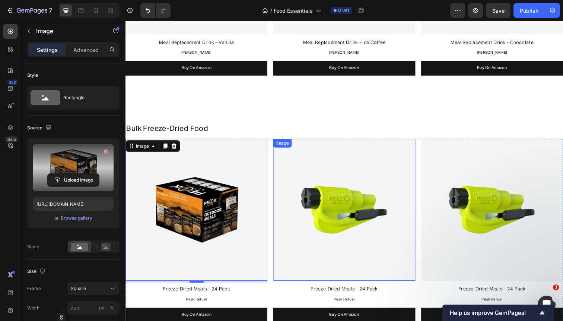
click at [325, 166] on img at bounding box center [348, 213] width 145 height 145
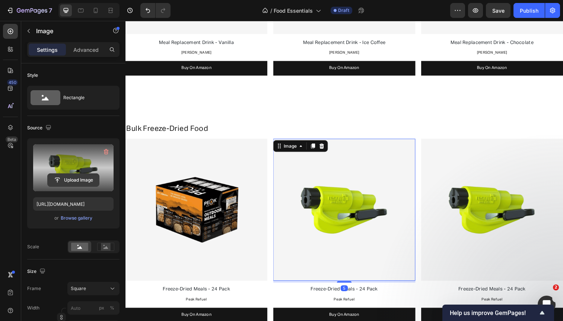
click at [89, 175] on input "file" at bounding box center [73, 179] width 51 height 13
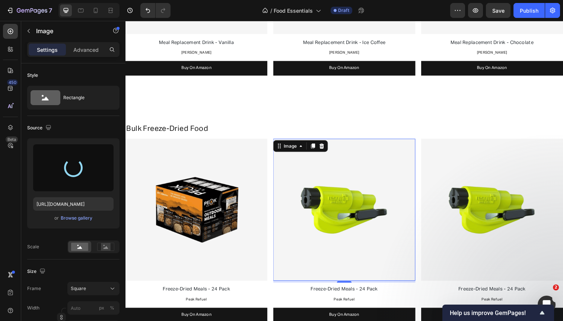
type input "[URL][DOMAIN_NAME]"
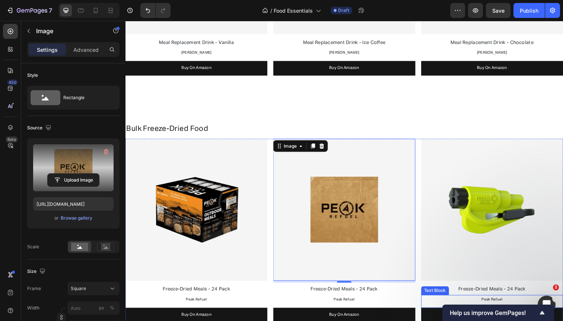
click at [484, 301] on p "Peak Refuel" at bounding box center [499, 305] width 143 height 8
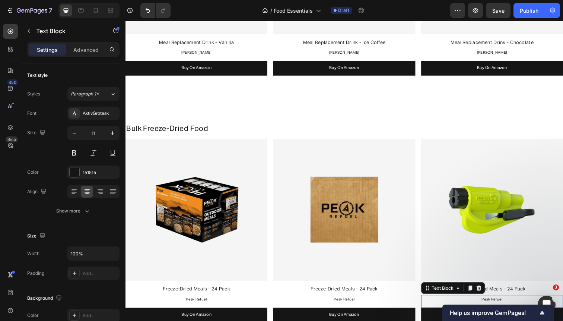
click at [484, 301] on p "Peak Refuel" at bounding box center [499, 305] width 143 height 8
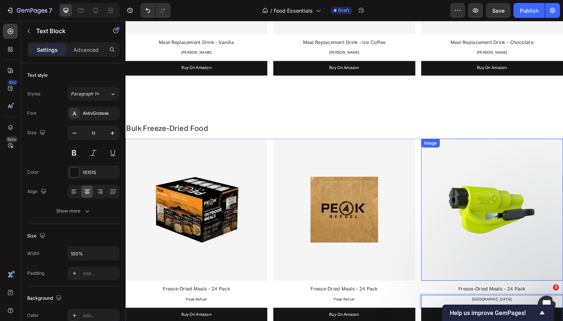
click at [488, 258] on img at bounding box center [499, 213] width 145 height 145
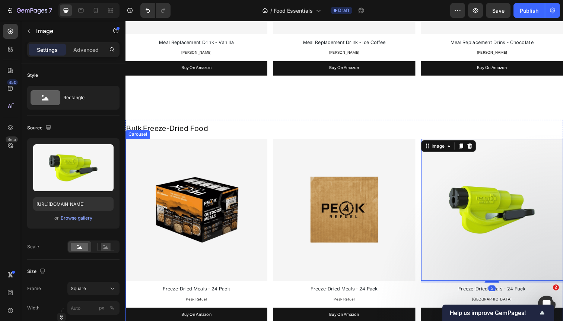
click at [425, 182] on div "Image Freeze-Dried Meals - 24 Pack Text Block Peak Refuel Text Block Buy On Ama…" at bounding box center [348, 239] width 447 height 197
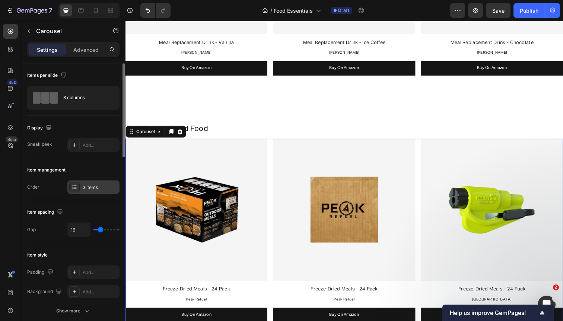
click at [92, 190] on div "3 items" at bounding box center [100, 187] width 35 height 7
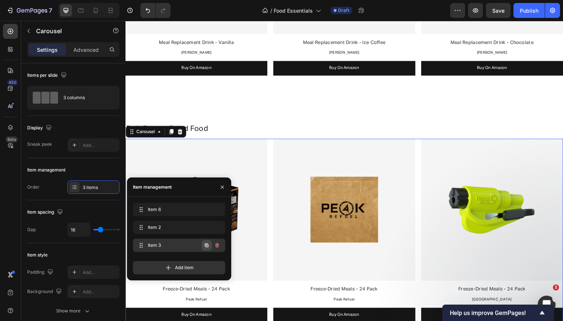
click at [207, 244] on icon "button" at bounding box center [207, 245] width 4 height 4
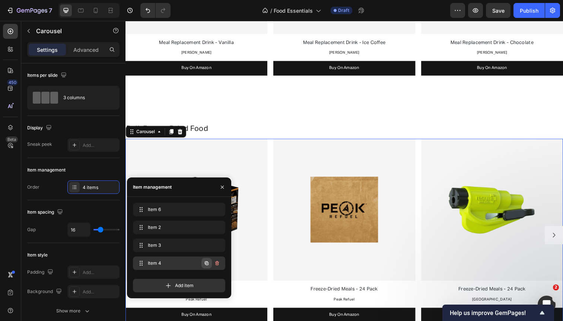
click at [206, 265] on icon "button" at bounding box center [207, 263] width 6 height 6
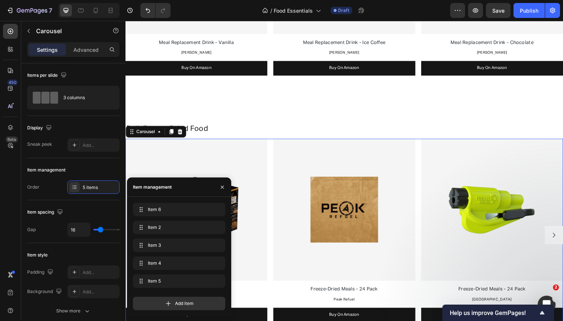
click at [563, 238] on icon "Carousel Next Arrow" at bounding box center [563, 239] width 7 height 7
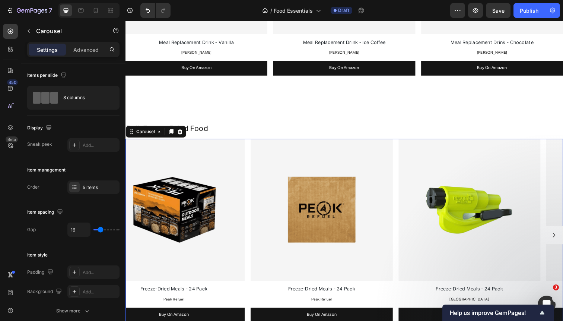
click at [563, 238] on icon "Carousel Next Arrow" at bounding box center [563, 239] width 7 height 7
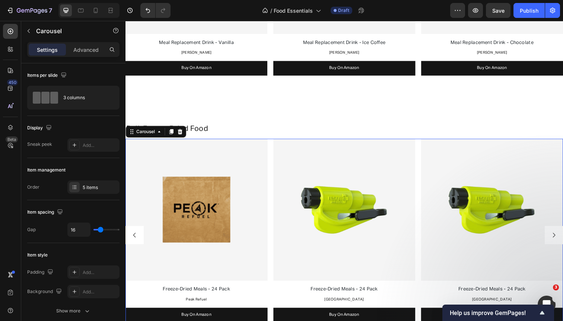
click at [563, 241] on icon "Carousel Next Arrow" at bounding box center [563, 239] width 7 height 7
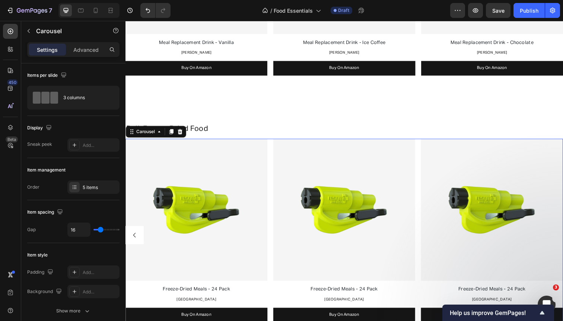
click at [270, 235] on div "Image Freeze-Dried Meals - 24 Pack Text Block Peak Refuel Text Block Buy On Ama…" at bounding box center [348, 239] width 447 height 197
click at [242, 230] on img at bounding box center [197, 213] width 145 height 145
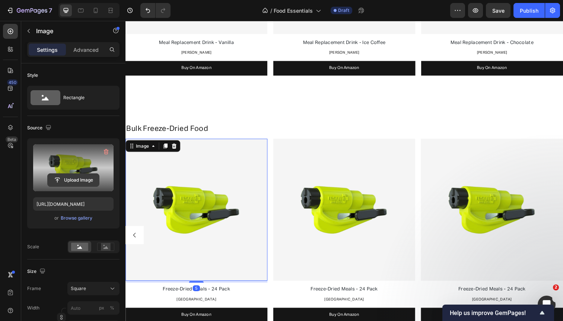
click at [77, 174] on input "file" at bounding box center [73, 179] width 51 height 13
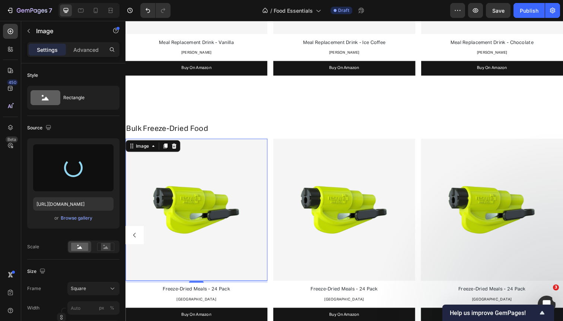
type input "https://cdn.shopify.com/s/files/1/0568/4477/9629/files/gempages_492971291091928…"
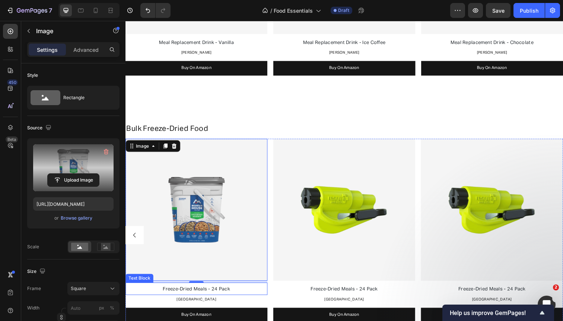
click at [226, 293] on span "Freeze-Dried Meals - 24 Pack" at bounding box center [198, 294] width 68 height 5
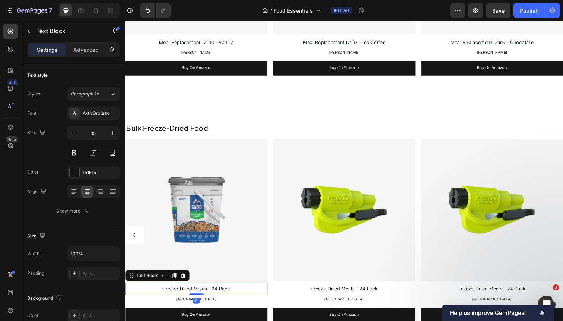
click at [219, 293] on span "Freeze-Dried Meals - 24 Pack" at bounding box center [198, 294] width 68 height 5
click at [216, 293] on span "Freeze-Dried Meals - 24 Pack" at bounding box center [198, 294] width 68 height 5
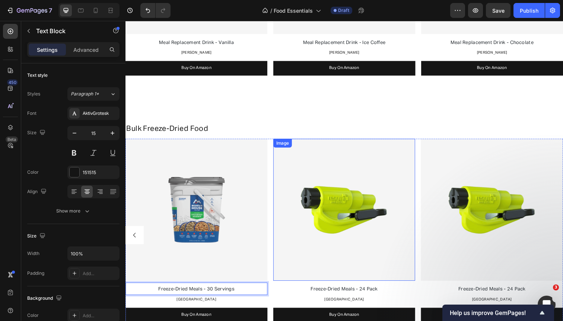
click at [326, 185] on img at bounding box center [348, 213] width 145 height 145
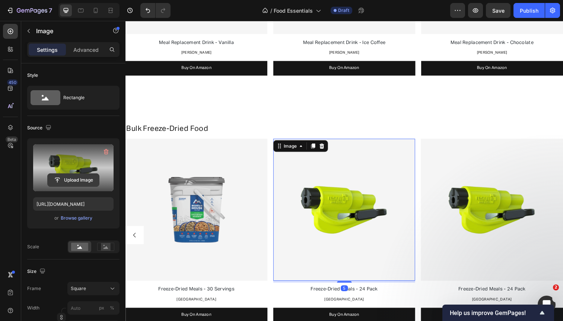
click at [54, 175] on input "file" at bounding box center [73, 179] width 51 height 13
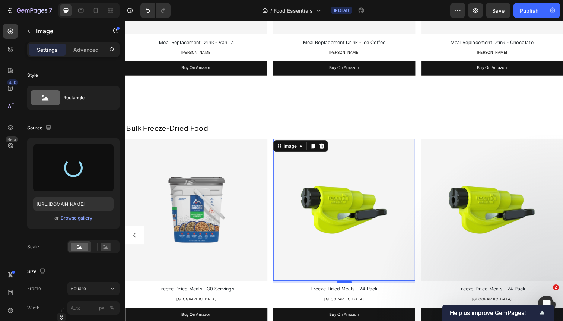
type input "https://cdn.shopify.com/s/files/1/0568/4477/9629/files/gempages_492971291091928…"
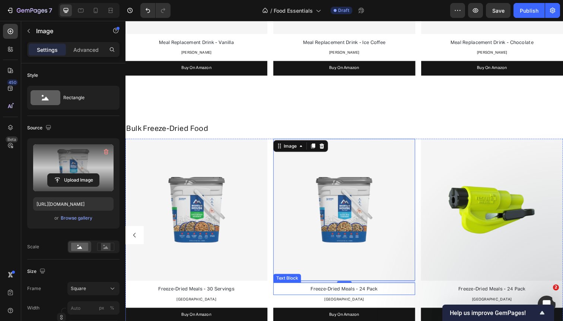
click at [369, 294] on span "Freeze-Dried Meals - 24 Pack" at bounding box center [349, 294] width 68 height 5
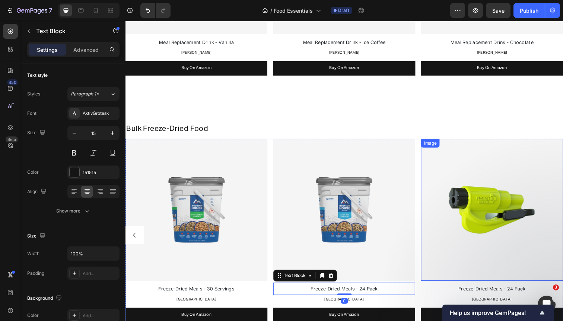
click at [433, 213] on img at bounding box center [499, 213] width 145 height 145
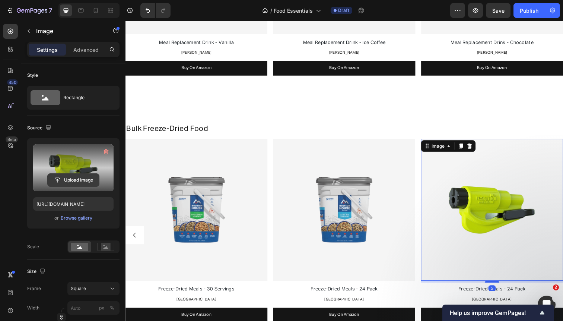
click at [83, 178] on input "file" at bounding box center [73, 179] width 51 height 13
click at [63, 178] on input "file" at bounding box center [73, 179] width 51 height 13
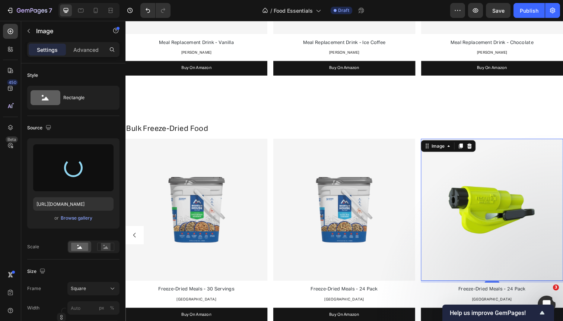
type input "https://cdn.shopify.com/s/files/1/0568/4477/9629/files/gempages_492971291091928…"
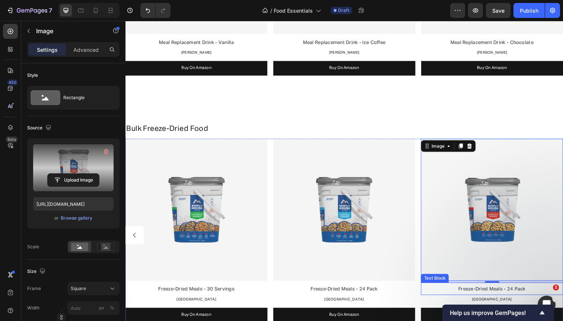
click at [529, 297] on p "Freeze-Dried Meals - 24 Pack" at bounding box center [499, 294] width 143 height 10
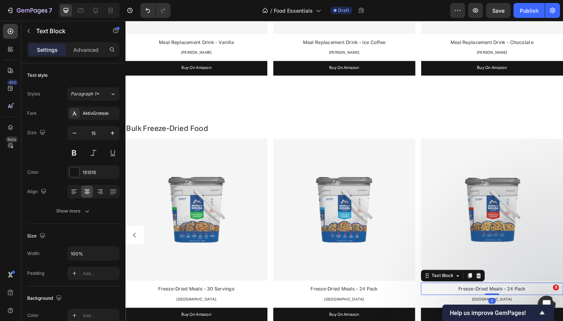
click at [525, 294] on span "Freeze-Dried Meals - 24 Pack" at bounding box center [499, 294] width 68 height 5
click at [522, 294] on span "Freeze-Dried Meals - 24 Pack" at bounding box center [499, 294] width 68 height 5
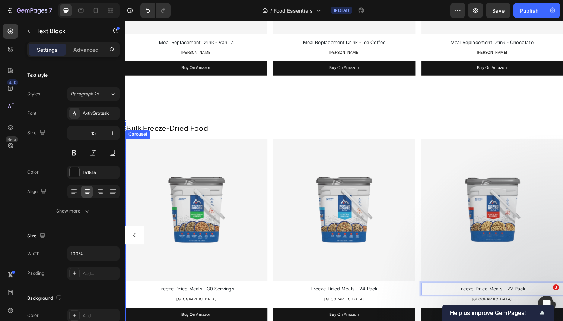
click at [424, 237] on div "Image Freeze-Dried Meals - 24 Pack Text Block Peak Refuel Text Block Buy On Ama…" at bounding box center [348, 239] width 447 height 197
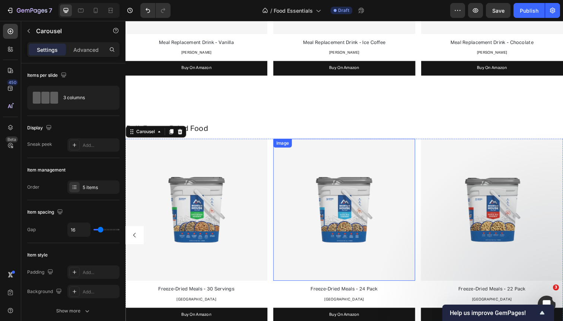
scroll to position [516, 0]
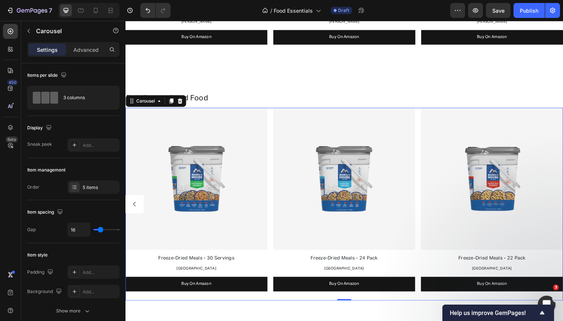
click at [137, 203] on button "Carousel Back Arrow" at bounding box center [134, 208] width 19 height 19
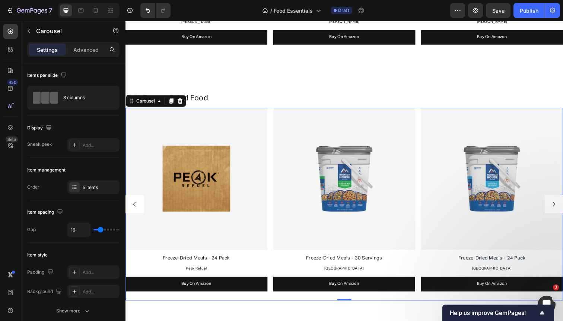
click at [137, 203] on button "Carousel Back Arrow" at bounding box center [134, 208] width 19 height 19
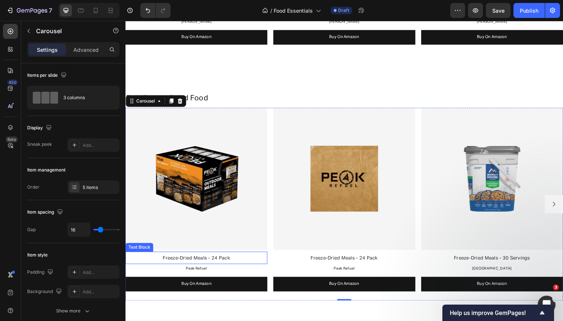
click at [208, 264] on span "Freeze-Dried Meals - 24 Pack" at bounding box center [198, 263] width 68 height 5
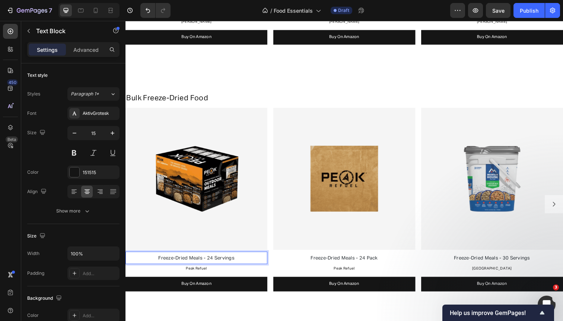
click at [222, 263] on span "Freeze-Dried Meals - 24 Servings" at bounding box center [198, 263] width 78 height 5
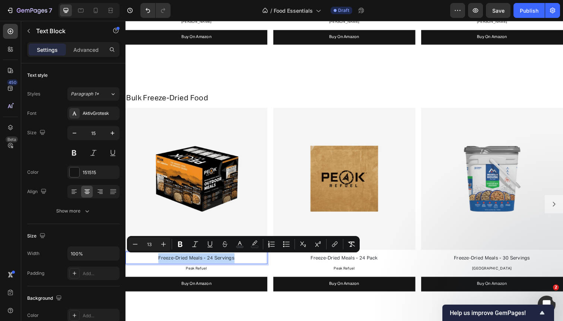
copy span "Freeze-Dried Meals - 24 Servings"
click at [379, 262] on span "Freeze-Dried Meals - 24 Pack" at bounding box center [349, 263] width 68 height 5
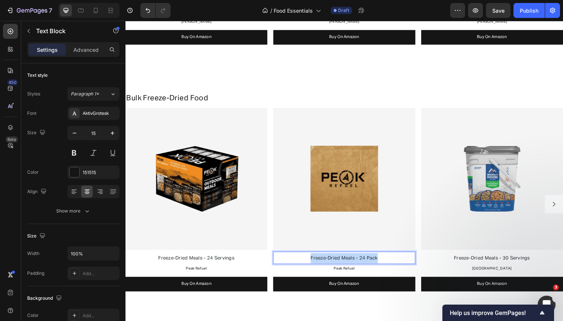
click at [379, 262] on span "Freeze-Dried Meals - 24 Pack" at bounding box center [349, 263] width 68 height 5
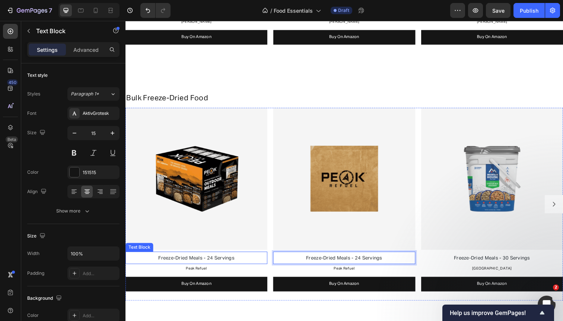
click at [220, 265] on p "Freeze-Dried Meals - 24 Servings" at bounding box center [197, 263] width 143 height 10
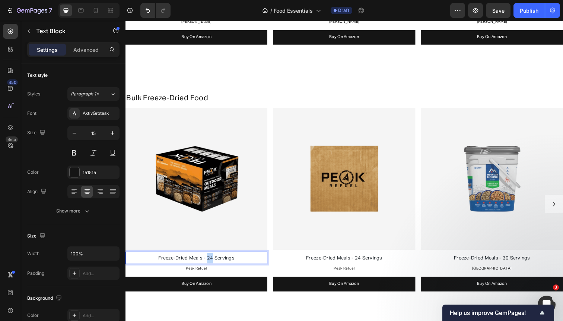
click at [212, 262] on span "Freeze-Dried Meals - 24 Servings" at bounding box center [198, 263] width 78 height 5
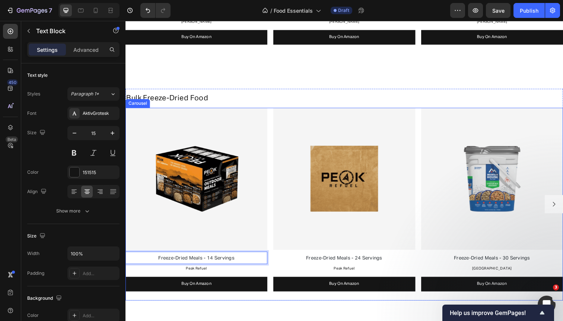
click at [272, 234] on div "Image Freeze-Dried Meals - 14 Servings Text Block 0 Peak Refuel Text Block Buy …" at bounding box center [348, 208] width 447 height 197
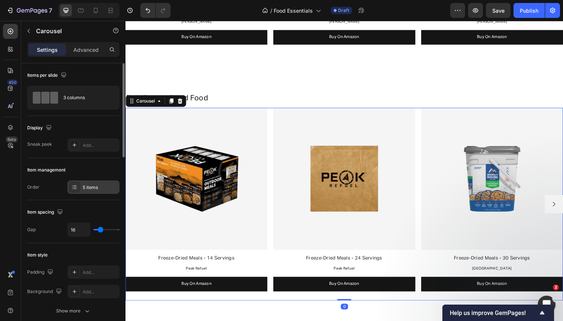
click at [90, 188] on div "5 items" at bounding box center [100, 187] width 35 height 7
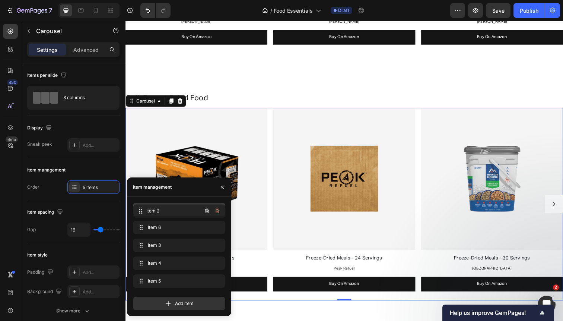
drag, startPoint x: 138, startPoint y: 225, endPoint x: 139, endPoint y: 209, distance: 16.4
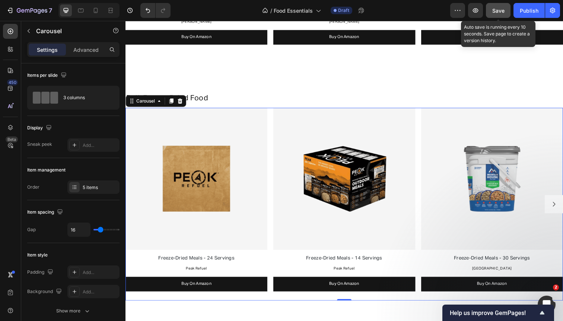
click at [501, 11] on span "Save" at bounding box center [498, 10] width 12 height 6
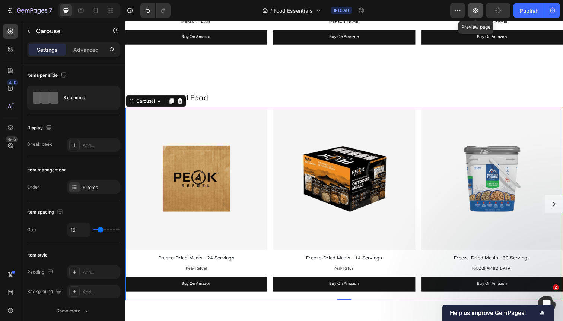
click at [473, 10] on icon "button" at bounding box center [476, 10] width 6 height 4
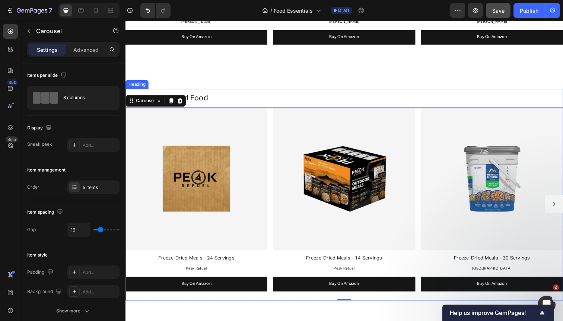
click at [241, 99] on p "⁠⁠⁠⁠⁠⁠⁠ Bulk Freeze-Dried Food" at bounding box center [348, 100] width 445 height 10
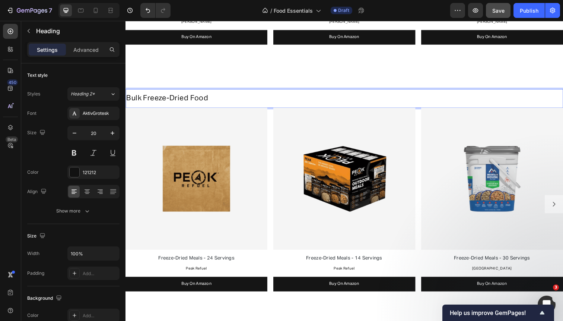
scroll to position [531, 0]
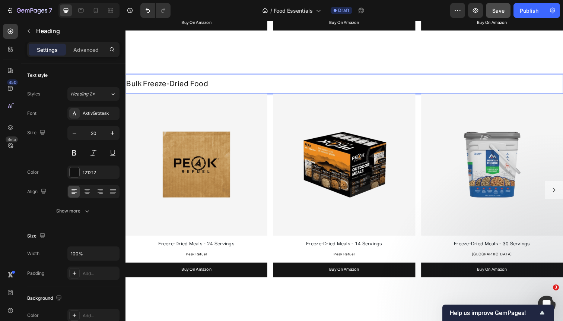
click at [196, 84] on span "Bulk Freeze-Dried Food" at bounding box center [167, 85] width 83 height 7
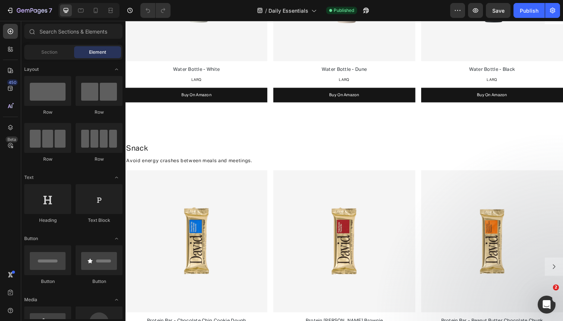
scroll to position [747, 0]
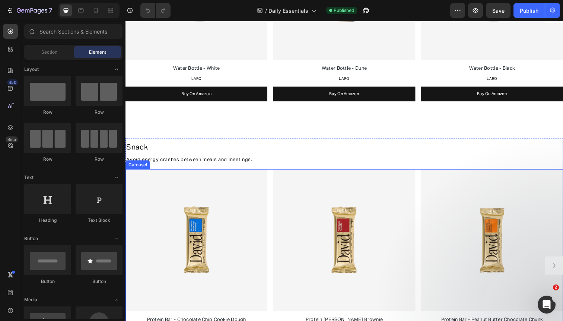
click at [271, 189] on div "Image Protein Bar - Chocolate Chip Cookie Dough Text Block David's Text Block B…" at bounding box center [348, 270] width 447 height 197
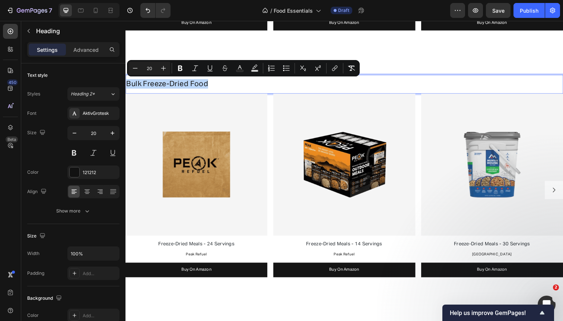
click at [202, 87] on span "Bulk Freeze-Dried Food" at bounding box center [167, 85] width 83 height 7
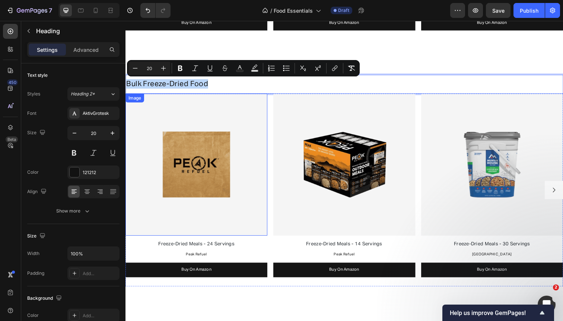
click at [243, 110] on img at bounding box center [197, 167] width 145 height 145
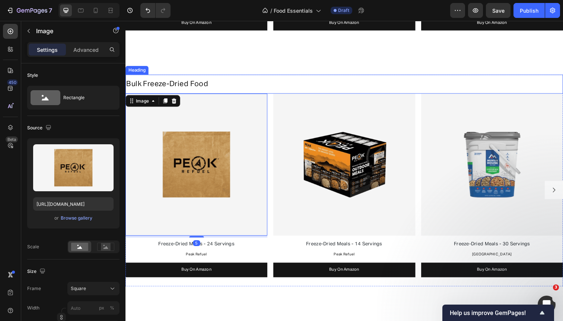
click at [205, 85] on span "Bulk Freeze-Dried Food" at bounding box center [167, 85] width 83 height 7
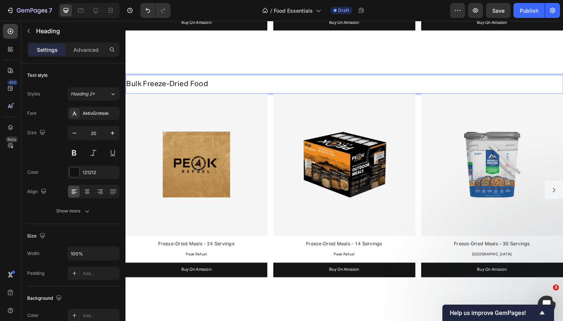
click at [203, 85] on span "Bulk Freeze-Dried Food" at bounding box center [167, 85] width 83 height 7
click at [272, 109] on div "Image Freeze-Dried Meals - 24 Servings Text Block Peak Refuel Text Block Buy On…" at bounding box center [348, 193] width 447 height 197
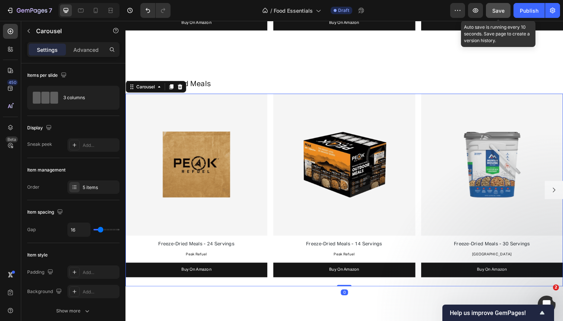
click at [499, 11] on span "Save" at bounding box center [498, 10] width 12 height 6
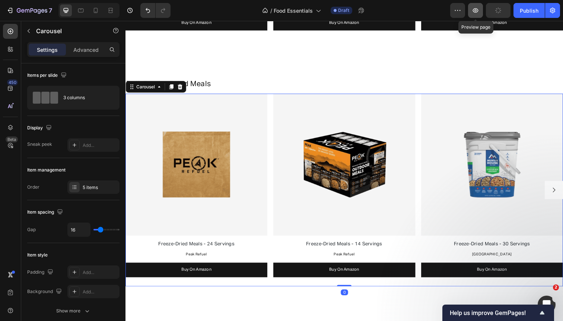
click at [478, 10] on icon "button" at bounding box center [475, 10] width 7 height 7
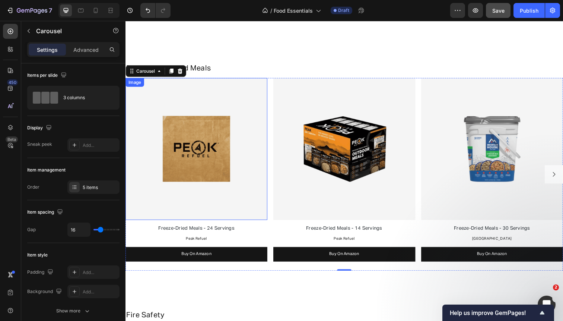
scroll to position [548, 0]
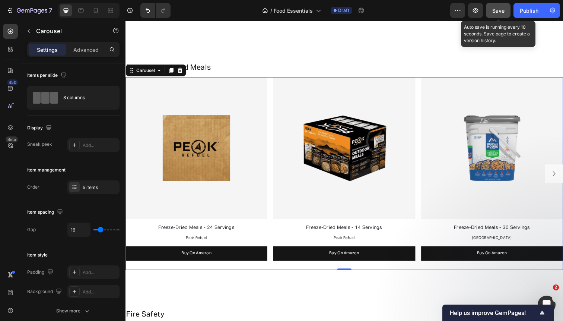
click at [497, 10] on span "Save" at bounding box center [498, 10] width 12 height 6
